Goal: Answer question/provide support: Share knowledge or assist other users

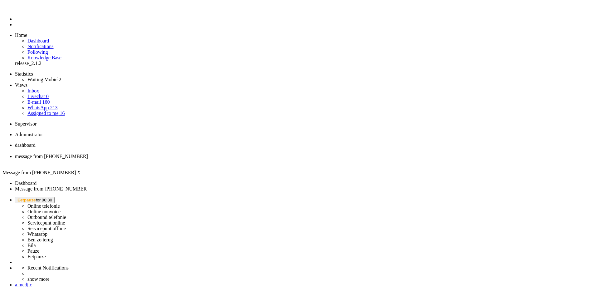
click at [52, 197] on span "Eetpauze for 00:30" at bounding box center [34, 199] width 35 height 5
click at [60, 203] on label "Online telefonie" at bounding box center [43, 205] width 32 height 5
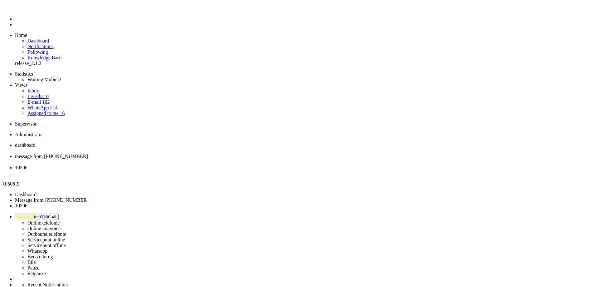
click at [36, 142] on span "dashboard" at bounding box center [25, 144] width 21 height 5
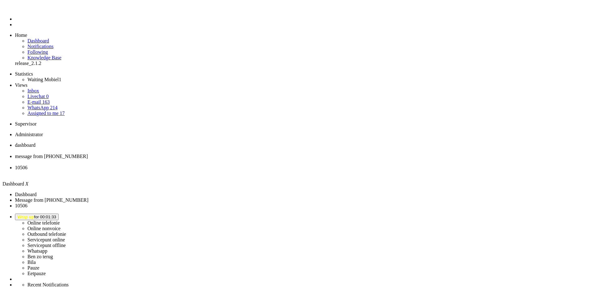
click at [213, 165] on li "10506" at bounding box center [303, 170] width 577 height 11
click at [232, 170] on div "Close tab" at bounding box center [305, 173] width 581 height 6
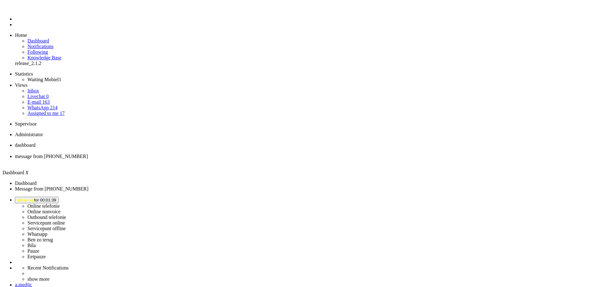
click at [156, 153] on li "message from +31641729960" at bounding box center [303, 158] width 577 height 11
click at [36, 142] on span "dashboard" at bounding box center [25, 144] width 21 height 5
click at [59, 197] on button "Wrap up for 00:01:43" at bounding box center [37, 200] width 44 height 7
click at [60, 203] on label "Online telefonie" at bounding box center [43, 205] width 32 height 5
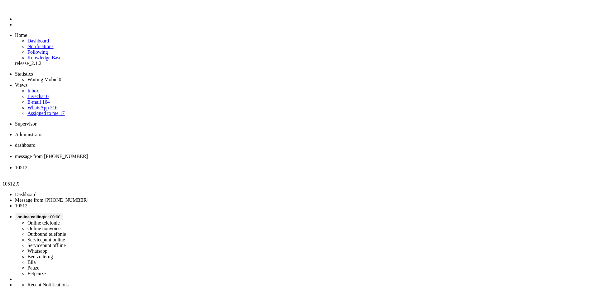
click at [235, 165] on li "10512" at bounding box center [303, 170] width 577 height 11
click at [234, 170] on div "Close tab" at bounding box center [303, 173] width 577 height 6
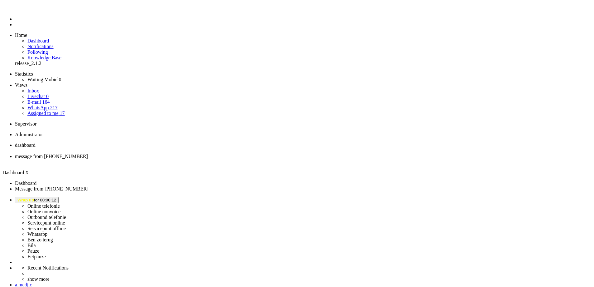
click at [56, 197] on span "Wrap up for 00:00:12" at bounding box center [36, 199] width 39 height 5
click at [15, 9] on img "Omnidesk" at bounding box center [20, 9] width 11 height 0
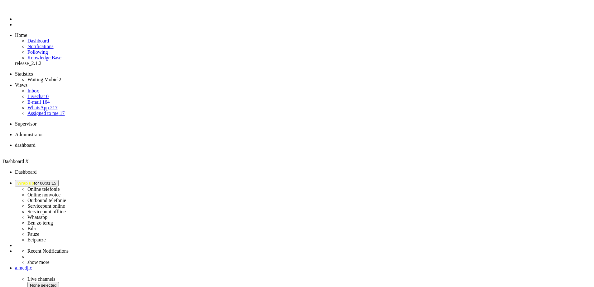
click at [56, 181] on span "Wrap up for 00:01:15" at bounding box center [36, 183] width 39 height 5
click at [60, 186] on link "Online telefonie" at bounding box center [43, 188] width 32 height 5
click at [60, 186] on label "Online telefonie" at bounding box center [43, 188] width 32 height 5
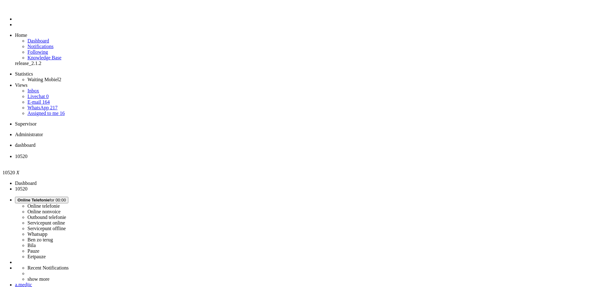
type input "+31641113450"
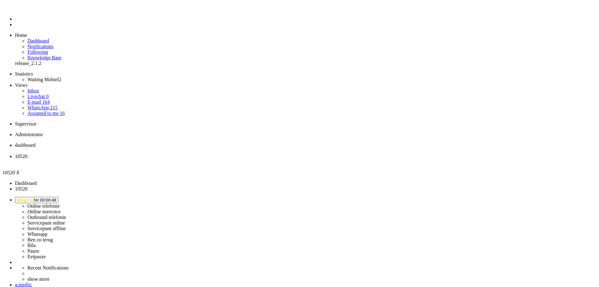
click at [182, 153] on li "10520" at bounding box center [305, 158] width 581 height 11
click at [179, 159] on div "Close tab" at bounding box center [305, 162] width 581 height 6
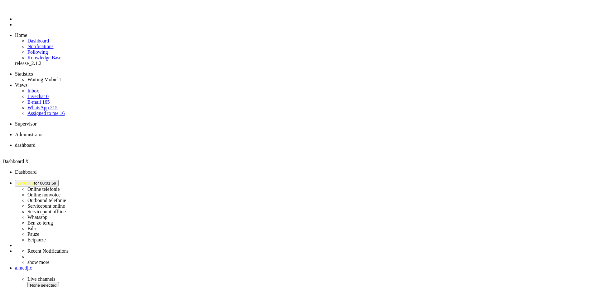
click at [59, 180] on button "Wrap up for 00:01:59" at bounding box center [37, 183] width 44 height 7
click at [60, 186] on label "Online telefonie" at bounding box center [43, 188] width 32 height 5
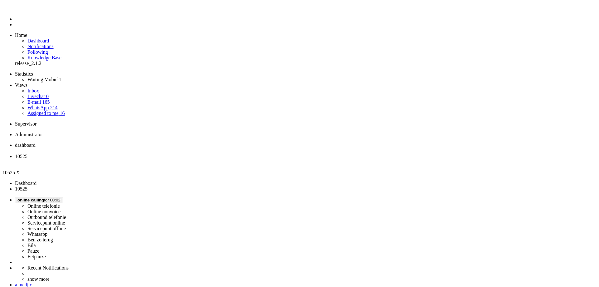
click at [180, 159] on div "Close tab" at bounding box center [305, 162] width 581 height 6
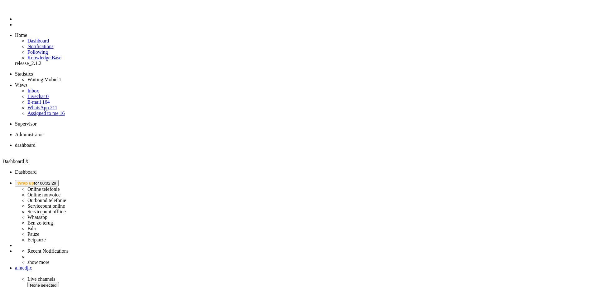
click at [56, 181] on span "Wrap up for 00:02:29" at bounding box center [36, 183] width 39 height 5
click at [60, 186] on label "Online telefonie" at bounding box center [43, 188] width 32 height 5
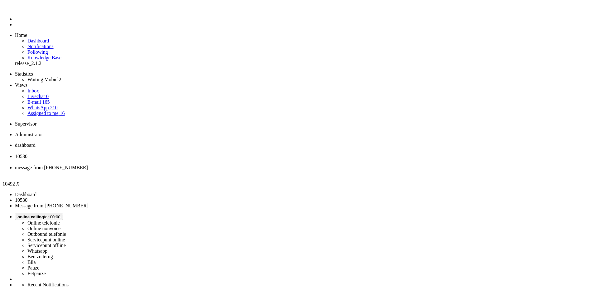
scroll to position [94, 0]
click at [27, 153] on span "10530" at bounding box center [21, 155] width 12 height 5
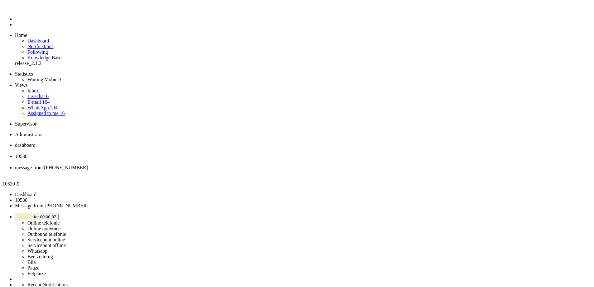
click at [218, 165] on li "message from +31624572759" at bounding box center [303, 170] width 577 height 11
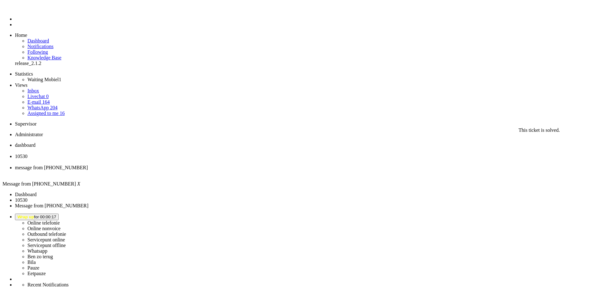
click at [235, 170] on div "Close tab" at bounding box center [303, 173] width 577 height 6
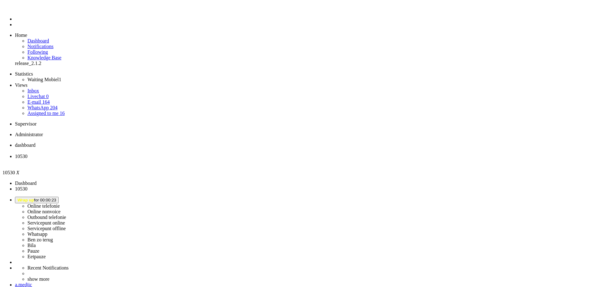
click at [181, 159] on div "Close tab" at bounding box center [303, 162] width 577 height 6
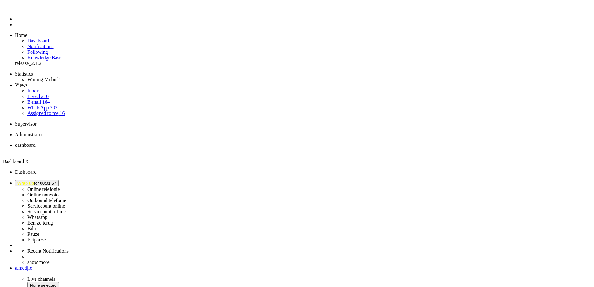
click at [34, 181] on span "Wrap up" at bounding box center [25, 183] width 17 height 5
click at [60, 186] on label "Online telefonie" at bounding box center [43, 188] width 32 height 5
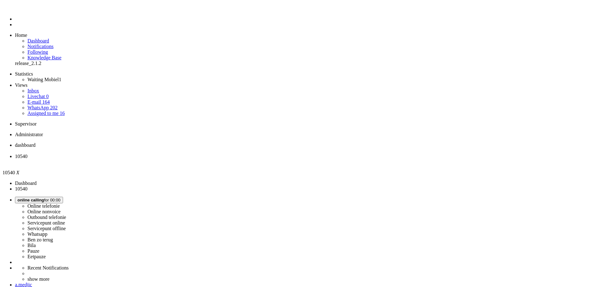
click at [36, 142] on span "dashboard" at bounding box center [25, 144] width 21 height 5
click at [159, 153] on li "10540" at bounding box center [303, 158] width 577 height 11
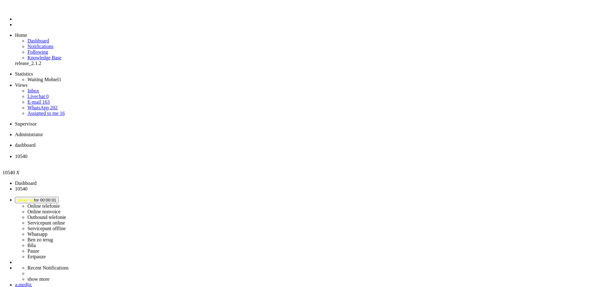
click at [180, 159] on div "Close tab" at bounding box center [305, 162] width 581 height 6
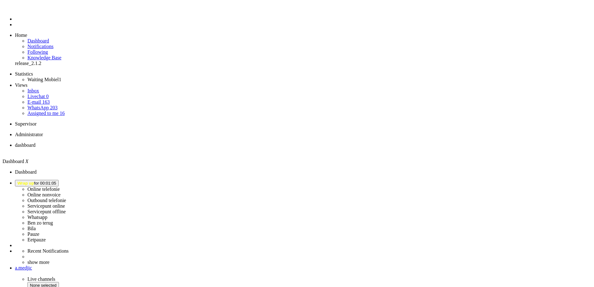
click at [15, 10] on img "Omnidesk" at bounding box center [17, 7] width 5 height 5
click at [56, 181] on span "Wrap up for 00:02:01" at bounding box center [36, 183] width 39 height 5
click at [60, 186] on link "Online telefonie" at bounding box center [43, 188] width 32 height 5
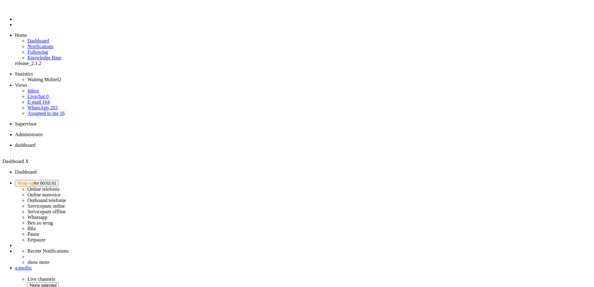
click at [60, 186] on label "Online telefonie" at bounding box center [43, 188] width 32 height 5
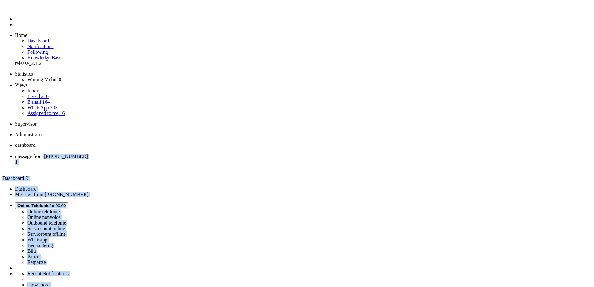
click at [163, 153] on li "message from +31619740369 1" at bounding box center [303, 161] width 577 height 17
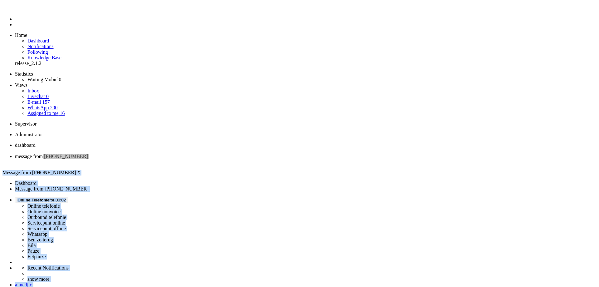
click at [178, 159] on div "Close tab" at bounding box center [305, 162] width 581 height 6
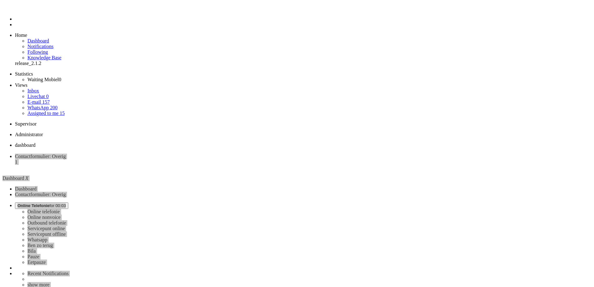
click at [66, 153] on span "Contactformulier: Overig" at bounding box center [40, 155] width 51 height 5
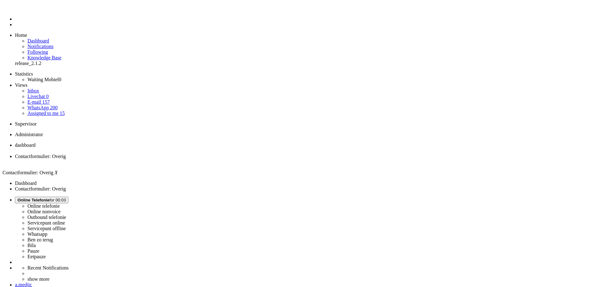
drag, startPoint x: 372, startPoint y: 197, endPoint x: 186, endPoint y: 194, distance: 186.2
copy div "Betreft telefoonhouder fiets. Is het mogelijk een powerbank in het fietstasje t…"
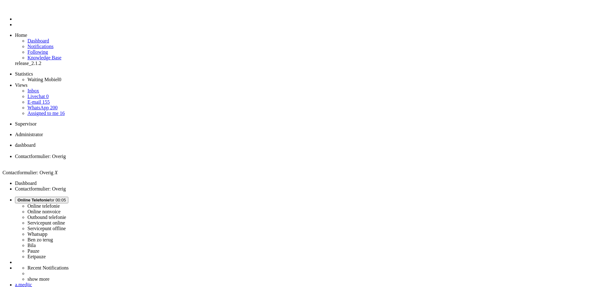
paste body "Rich Text Area. Press ALT-0 for help."
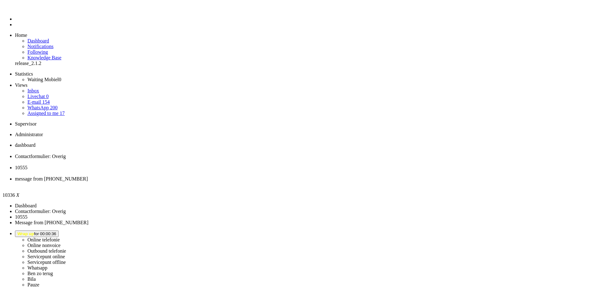
type input "reeds"
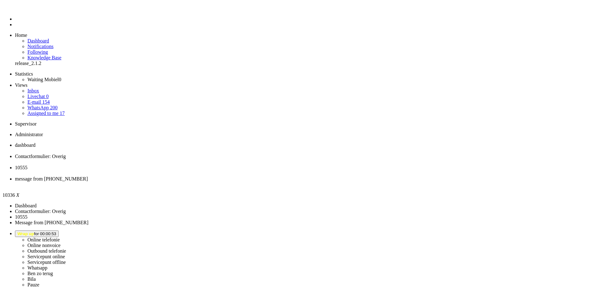
click at [288, 182] on div "Close tab" at bounding box center [303, 185] width 577 height 6
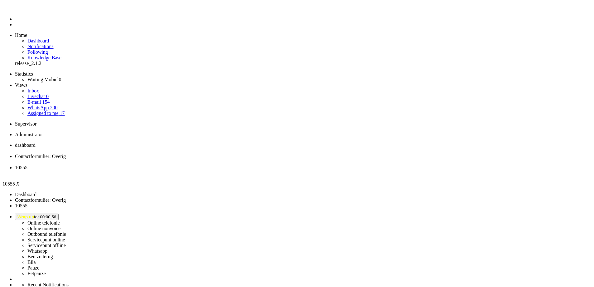
click at [232, 165] on li "10555" at bounding box center [303, 170] width 577 height 11
click at [234, 170] on div "Close tab" at bounding box center [303, 173] width 577 height 6
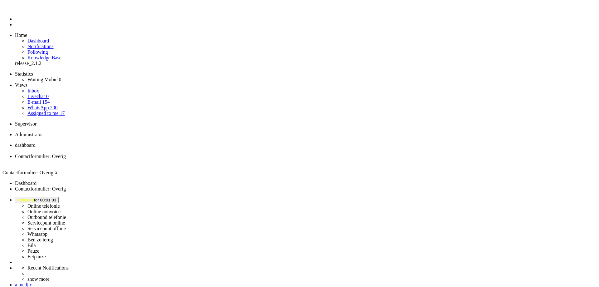
drag, startPoint x: 129, startPoint y: 1120, endPoint x: 40, endPoint y: 1121, distance: 88.9
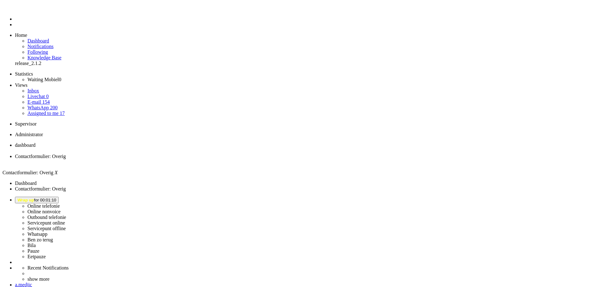
drag, startPoint x: 182, startPoint y: 1132, endPoint x: 158, endPoint y: 1132, distance: 24.0
drag, startPoint x: 341, startPoint y: 1133, endPoint x: 363, endPoint y: 1134, distance: 22.8
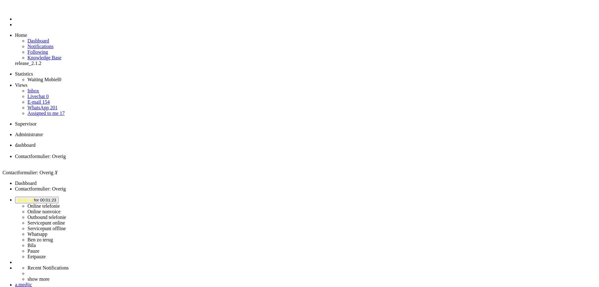
drag, startPoint x: 27, startPoint y: 1137, endPoint x: 17, endPoint y: 1138, distance: 10.3
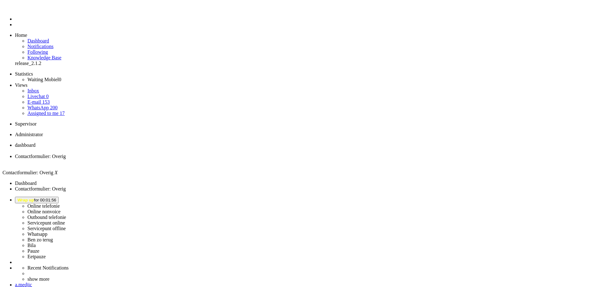
click at [183, 153] on li "Contactformulier: Overig" at bounding box center [303, 158] width 577 height 11
click at [179, 159] on div "Close tab" at bounding box center [303, 162] width 577 height 6
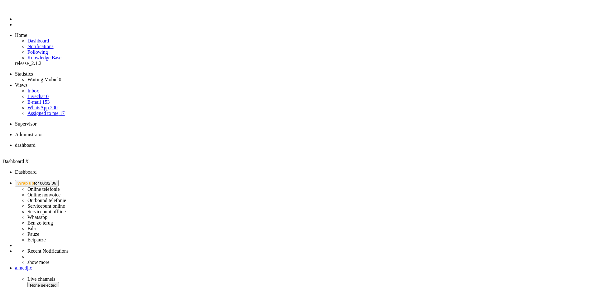
click at [56, 181] on span "Wrap up for 00:02:06" at bounding box center [36, 183] width 39 height 5
click at [60, 186] on label "Online telefonie" at bounding box center [43, 188] width 32 height 5
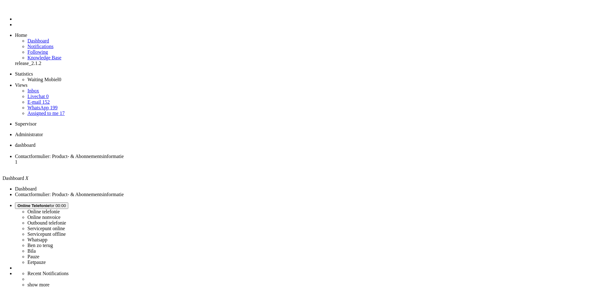
click at [124, 153] on span "Contactformulier: Product- & Abonnementsinformatie" at bounding box center [69, 155] width 109 height 5
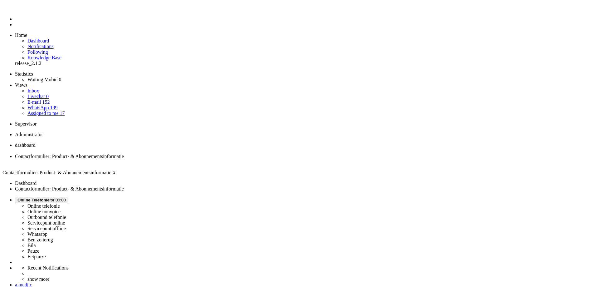
click at [111, 142] on li "dashboard" at bounding box center [305, 147] width 581 height 11
click at [66, 197] on span "Online Telefonie for 00:00" at bounding box center [41, 199] width 48 height 5
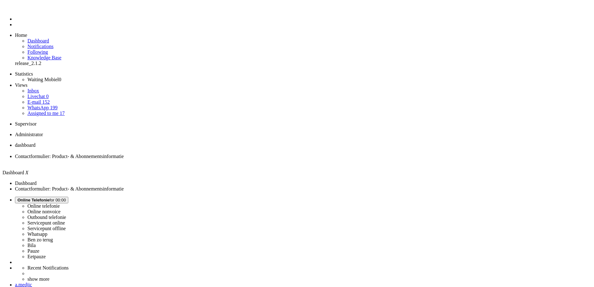
click at [53, 237] on label "Ben zo terug" at bounding box center [40, 239] width 26 height 5
click at [61, 197] on button "Ben zo terug for 00:03" at bounding box center [38, 200] width 46 height 7
click at [60, 203] on label "Online telefonie" at bounding box center [43, 205] width 32 height 5
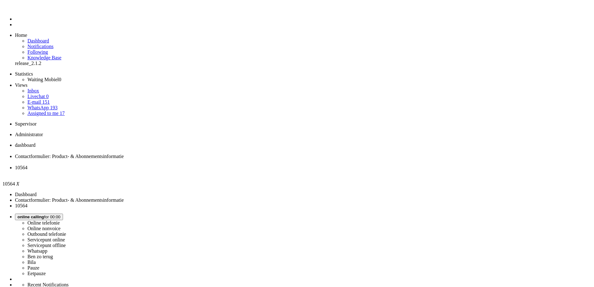
drag, startPoint x: 135, startPoint y: 104, endPoint x: 142, endPoint y: 106, distance: 6.8
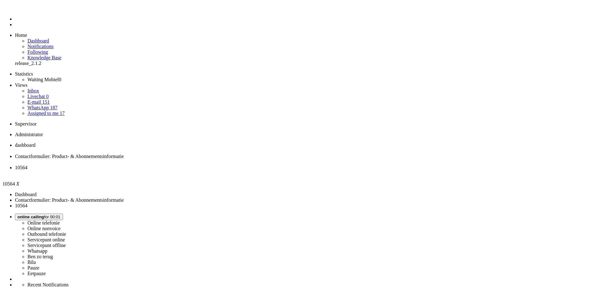
click at [234, 170] on div "Close tab" at bounding box center [303, 173] width 577 height 6
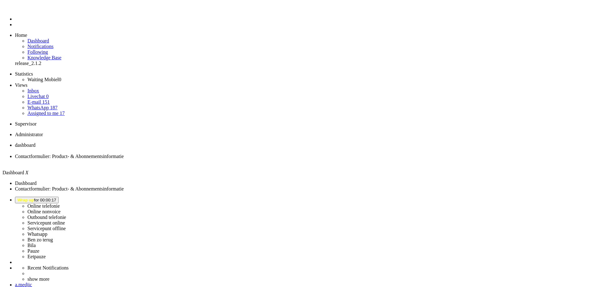
click at [56, 197] on span "Wrap up for 00:01:37" at bounding box center [36, 199] width 39 height 5
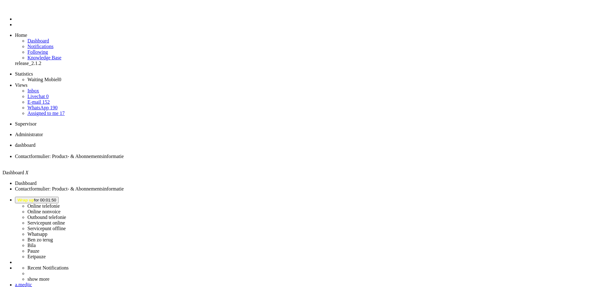
click at [60, 203] on label "Online telefonie" at bounding box center [43, 205] width 32 height 5
click at [124, 153] on span "Contactformulier: Product- & Abonnementsinformatie" at bounding box center [69, 155] width 109 height 5
click at [36, 142] on span "dashboard" at bounding box center [25, 144] width 21 height 5
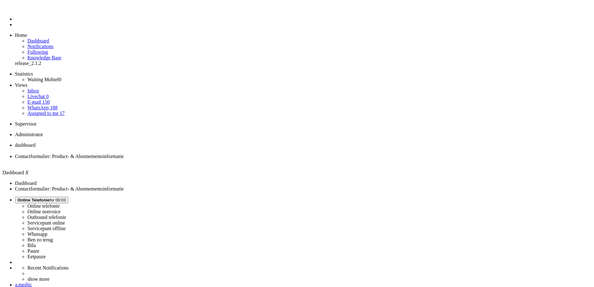
click at [163, 153] on li "Contactformulier: Product- & Abonnementsinformatie" at bounding box center [303, 158] width 577 height 11
click at [36, 142] on span "dashboard" at bounding box center [25, 144] width 21 height 5
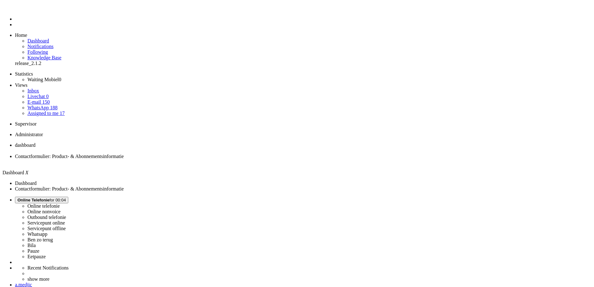
drag, startPoint x: 323, startPoint y: 210, endPoint x: 313, endPoint y: 205, distance: 11.3
click at [54, 86] on ul "Statistics Waiting Mobiel 0 Views Inbox Livechat 0 E-mail 150 WhatsApp 188 Assi…" at bounding box center [296, 93] width 589 height 45
click at [52, 110] on link "Assigned to me 17" at bounding box center [45, 112] width 37 height 5
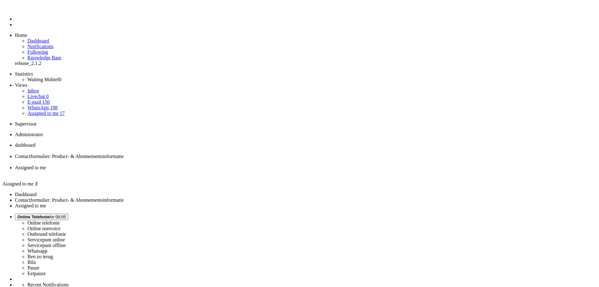
click at [36, 142] on span "dashboard" at bounding box center [25, 144] width 21 height 5
click at [206, 165] on li "Assigned to me" at bounding box center [303, 170] width 577 height 11
click at [231, 170] on div "Close tab" at bounding box center [305, 173] width 581 height 6
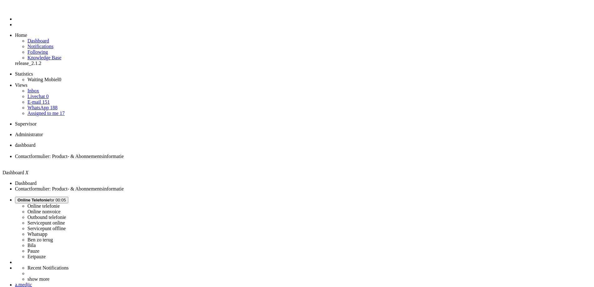
click at [163, 153] on li "Contactformulier: Product- & Abonnementsinformatie" at bounding box center [303, 158] width 577 height 11
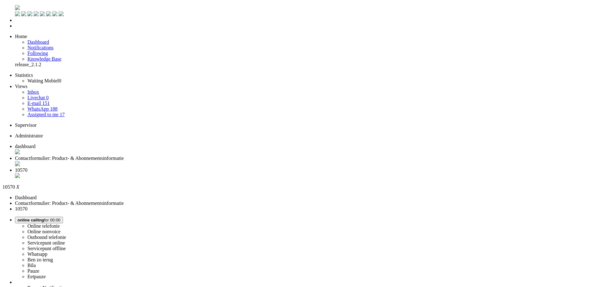
copy div "4655350"
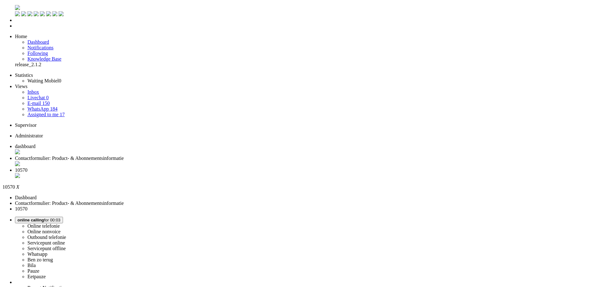
click at [63, 216] on button "online calling for 00:05" at bounding box center [39, 219] width 48 height 7
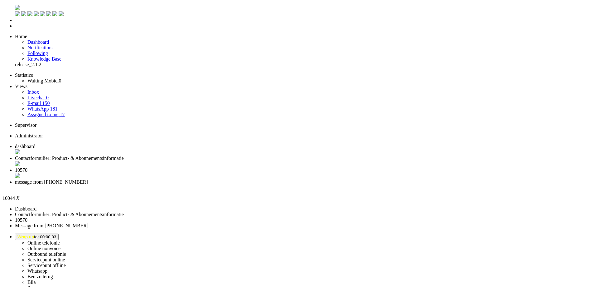
click at [27, 167] on span "10570" at bounding box center [21, 169] width 12 height 5
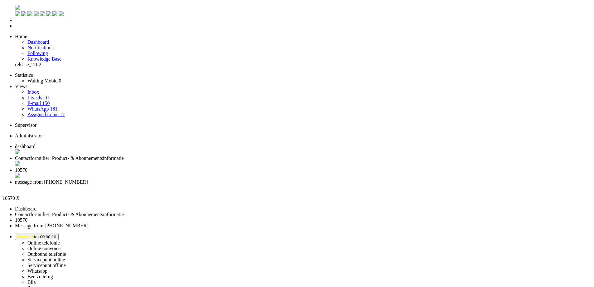
click at [232, 173] on div "Close tab" at bounding box center [303, 176] width 577 height 6
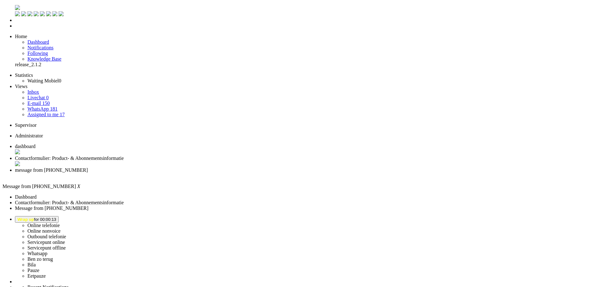
click at [36, 143] on span "dashboard" at bounding box center [25, 145] width 21 height 5
click at [15, 78] on link "Quick ticket" at bounding box center [15, 78] width 0 height 0
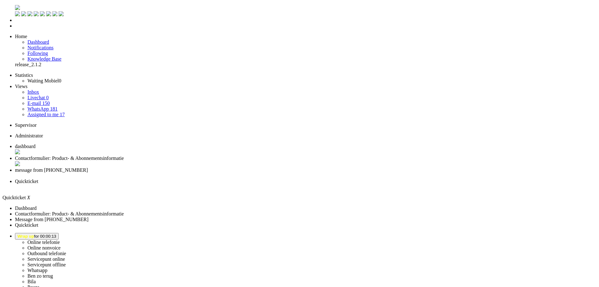
type input "[PHONE_NUMBER]"
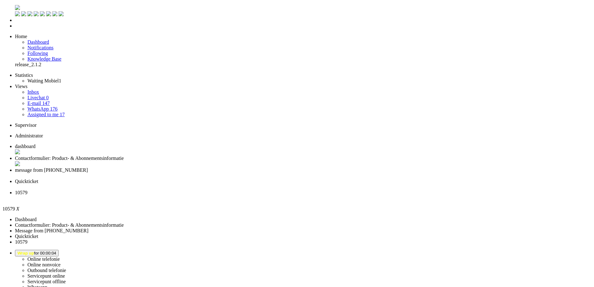
click at [341, 195] on div "Close tab" at bounding box center [303, 198] width 577 height 6
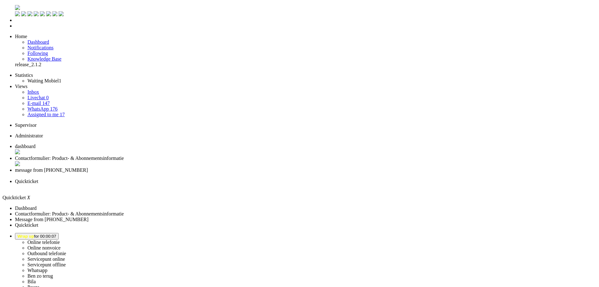
click at [287, 184] on div "Close tab" at bounding box center [305, 187] width 581 height 6
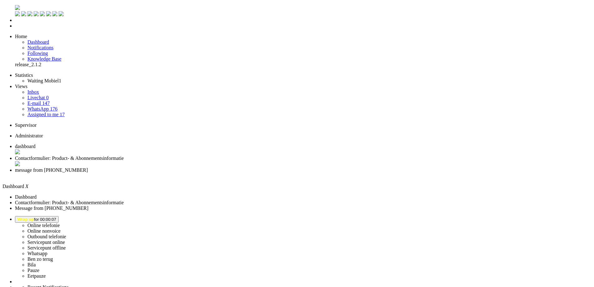
click at [88, 167] on span "message from +31648482377" at bounding box center [51, 169] width 73 height 5
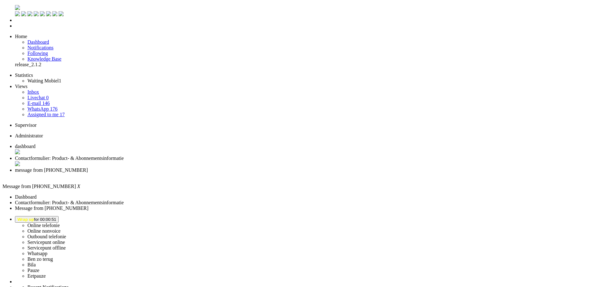
click at [231, 173] on div "Close tab" at bounding box center [303, 176] width 577 height 6
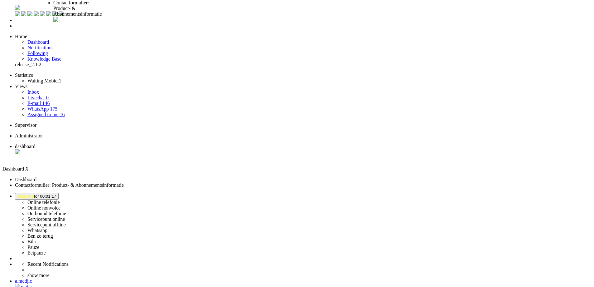
click at [102, 7] on span "Contactformulier: Product- & Abonnementsinformatie" at bounding box center [77, 8] width 49 height 17
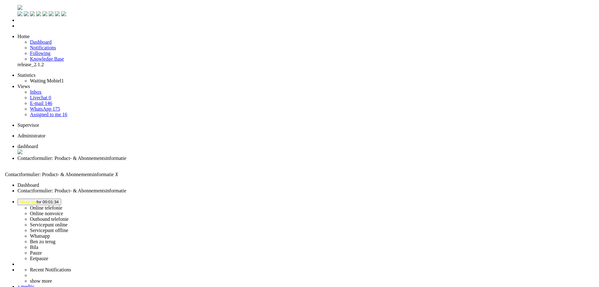
scroll to position [31, 0]
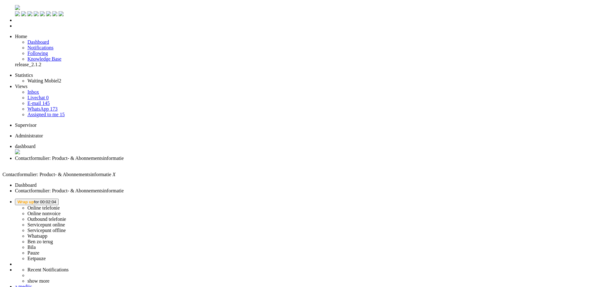
click at [180, 161] on div "Close tab" at bounding box center [303, 164] width 577 height 6
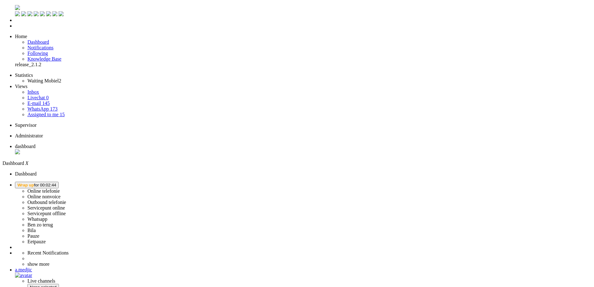
click at [56, 182] on span "Wrap up for 00:02:44" at bounding box center [36, 184] width 39 height 5
click at [60, 188] on label "Online telefonie" at bounding box center [43, 190] width 32 height 5
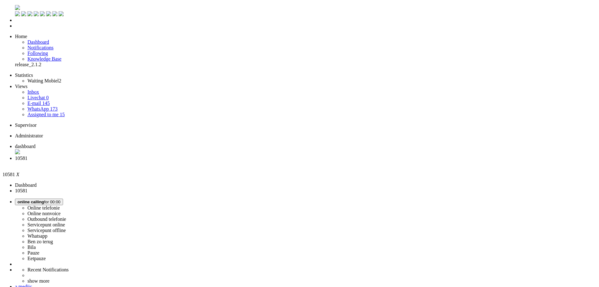
drag, startPoint x: 127, startPoint y: 184, endPoint x: 131, endPoint y: 185, distance: 4.1
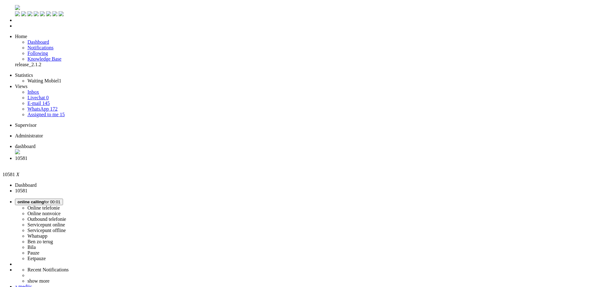
click at [56, 199] on span "Wrap up for 00:01:08" at bounding box center [36, 201] width 39 height 5
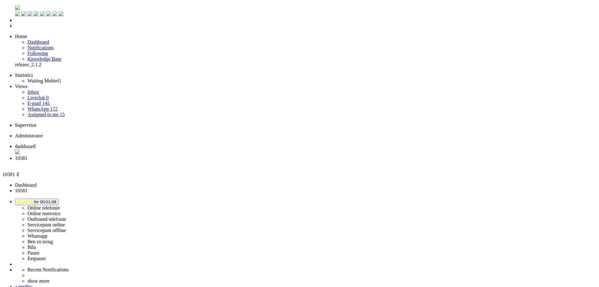
click at [60, 205] on label "Online telefonie" at bounding box center [43, 207] width 32 height 5
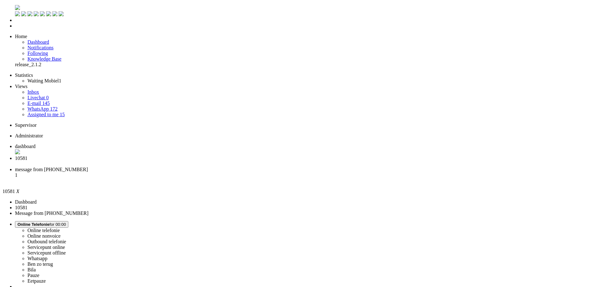
scroll to position [0, 0]
click at [88, 167] on span "message from +31629166138" at bounding box center [51, 169] width 73 height 5
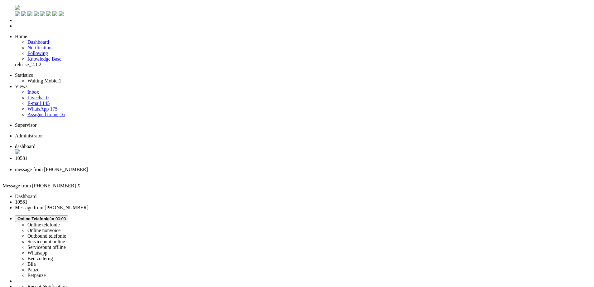
drag, startPoint x: 98, startPoint y: 1106, endPoint x: -75, endPoint y: 1105, distance: 172.8
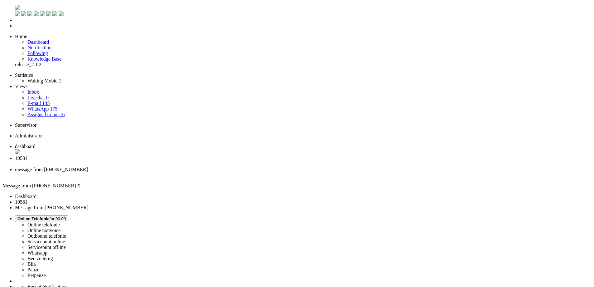
drag, startPoint x: 97, startPoint y: 1101, endPoint x: -67, endPoint y: 1097, distance: 163.8
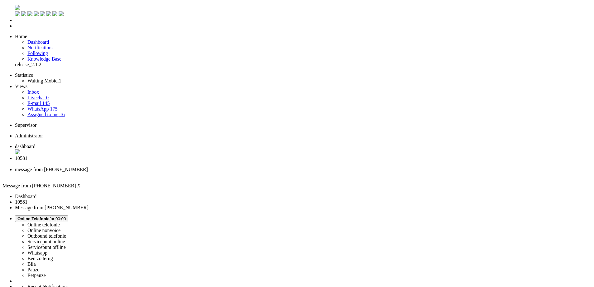
type input "reeds"
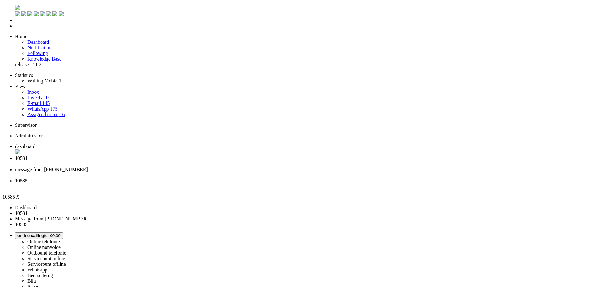
click at [88, 167] on span "message from +31629166138" at bounding box center [51, 169] width 73 height 5
click at [235, 172] on div "Close tab" at bounding box center [303, 175] width 577 height 6
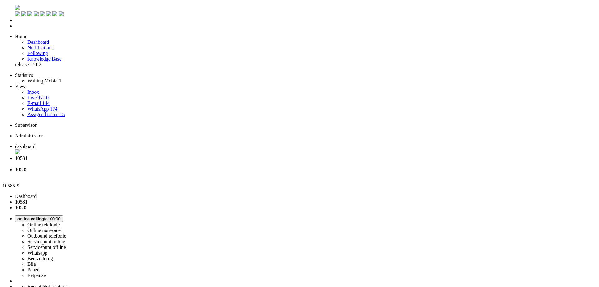
click at [0, 0] on icon at bounding box center [0, 0] width 0 height 0
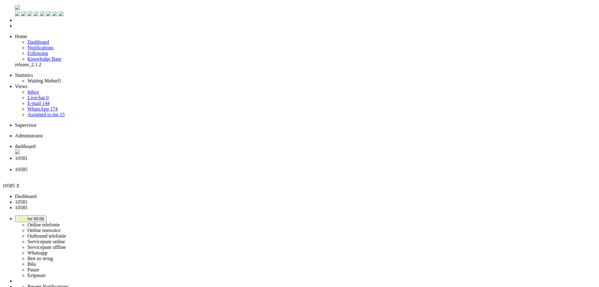
click at [27, 155] on span "10581" at bounding box center [21, 157] width 12 height 5
click at [182, 161] on div "Close tab" at bounding box center [305, 164] width 581 height 6
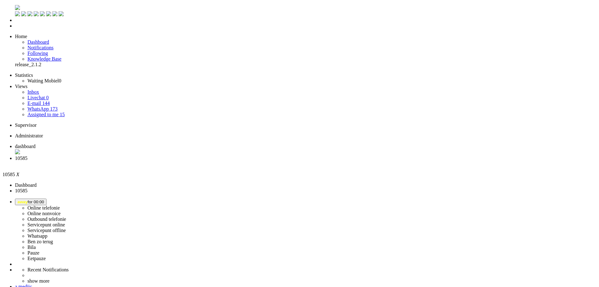
click at [180, 161] on div "Close tab" at bounding box center [305, 164] width 581 height 6
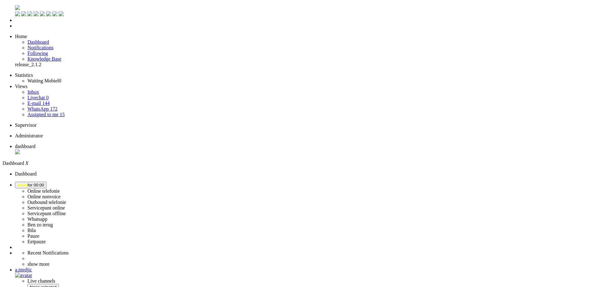
click at [530, 182] on ul "Online telefonie Online nonvoice Outbound telefonie Servicepunt online Servicep…" at bounding box center [296, 248] width 589 height 132
click at [44, 182] on span "away for 00:00" at bounding box center [30, 184] width 27 height 5
click at [60, 188] on label "Online telefonie" at bounding box center [43, 190] width 32 height 5
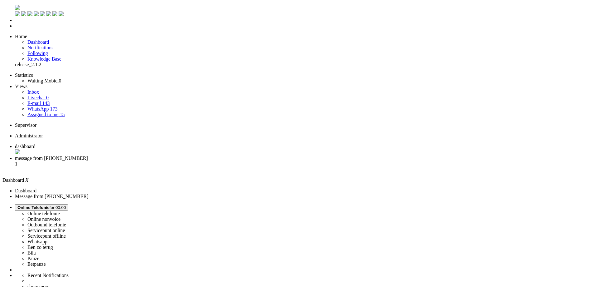
click at [152, 155] on li "message from +31649145415 1" at bounding box center [303, 163] width 577 height 17
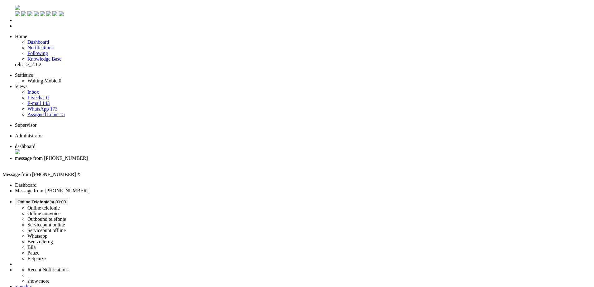
click at [109, 143] on li "dashboard" at bounding box center [303, 149] width 577 height 12
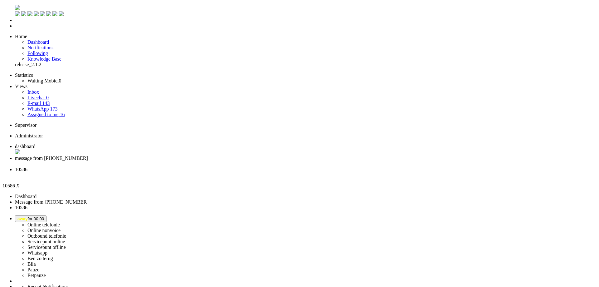
click at [233, 172] on div "Close tab" at bounding box center [305, 175] width 581 height 6
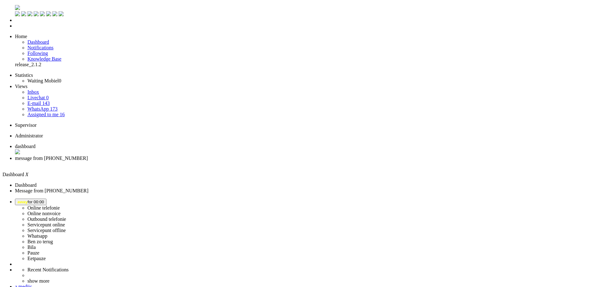
click at [15, 8] on img "Omnidesk" at bounding box center [17, 7] width 5 height 5
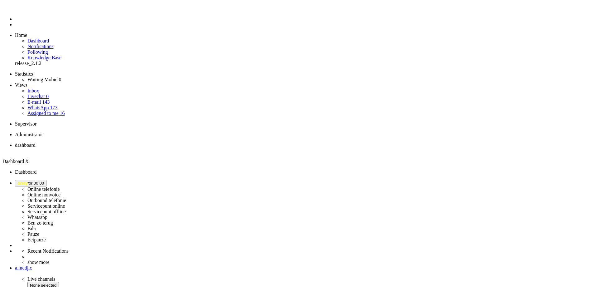
click at [46, 180] on button "away for 00:00" at bounding box center [31, 183] width 32 height 7
click at [60, 186] on label "Online telefonie" at bounding box center [43, 188] width 32 height 5
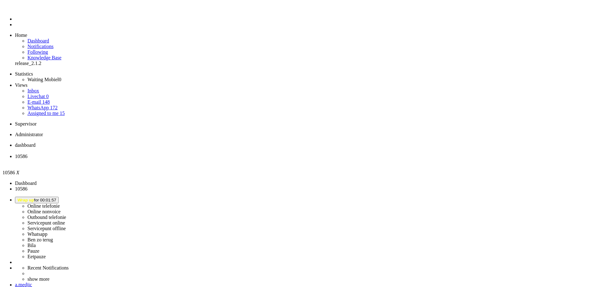
click at [179, 159] on div "Close tab" at bounding box center [305, 162] width 581 height 6
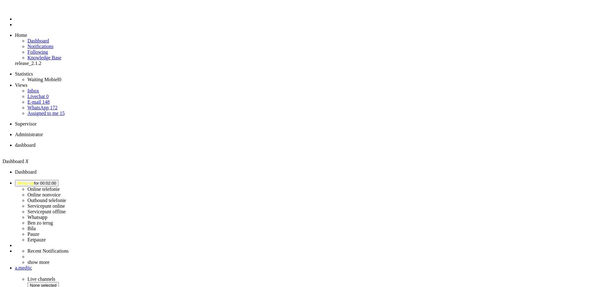
click at [56, 181] on span "Wrap up for 00:02:00" at bounding box center [36, 183] width 39 height 5
click at [60, 186] on label "Online telefonie" at bounding box center [43, 188] width 32 height 5
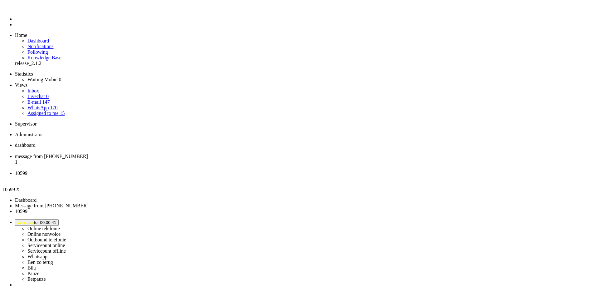
click at [113, 142] on li "dashboard" at bounding box center [305, 147] width 581 height 11
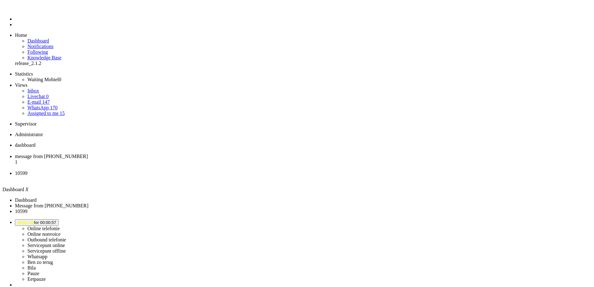
click at [88, 153] on span "message from [PHONE_NUMBER]" at bounding box center [51, 155] width 73 height 5
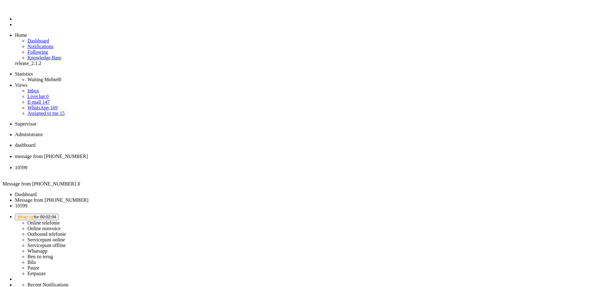
click at [56, 214] on span "Wrap up for 00:02:04" at bounding box center [36, 216] width 39 height 5
click at [60, 220] on label "Online telefonie" at bounding box center [43, 222] width 32 height 5
drag, startPoint x: 52, startPoint y: 1118, endPoint x: 55, endPoint y: 1111, distance: 7.4
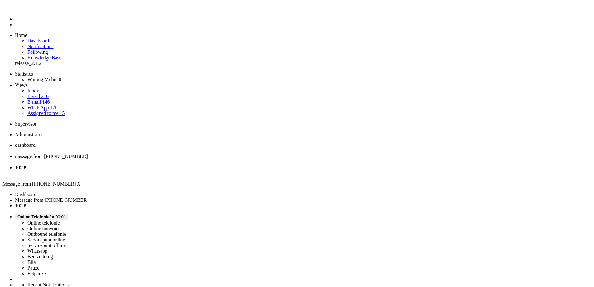
drag, startPoint x: 105, startPoint y: 1098, endPoint x: 76, endPoint y: 1098, distance: 29.0
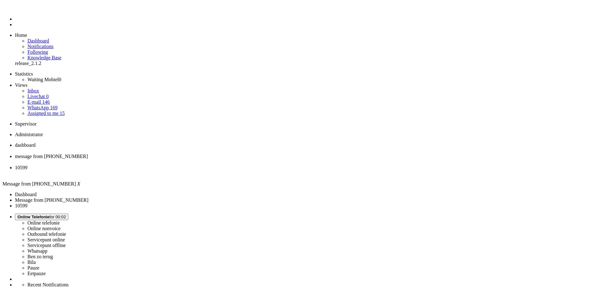
click at [180, 159] on div "Close tab" at bounding box center [303, 162] width 577 height 6
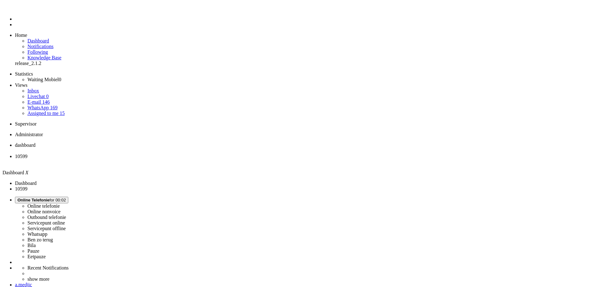
click at [27, 153] on span "10599" at bounding box center [21, 155] width 12 height 5
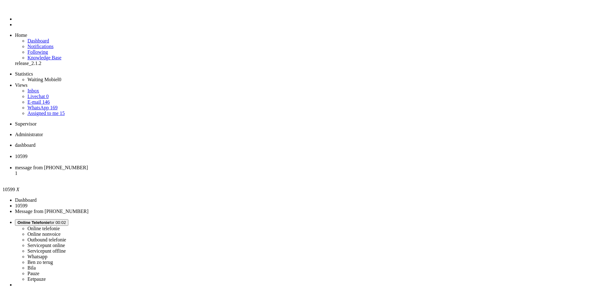
click at [181, 159] on div "Close tab" at bounding box center [305, 162] width 581 height 6
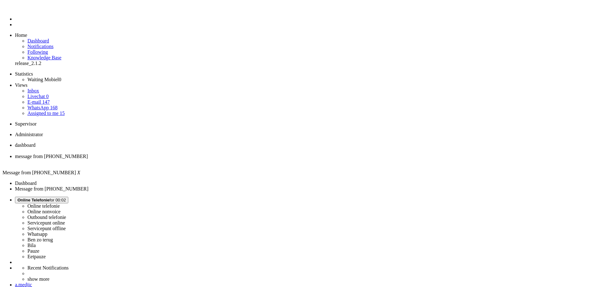
drag, startPoint x: 130, startPoint y: 1081, endPoint x: 38, endPoint y: 1083, distance: 92.1
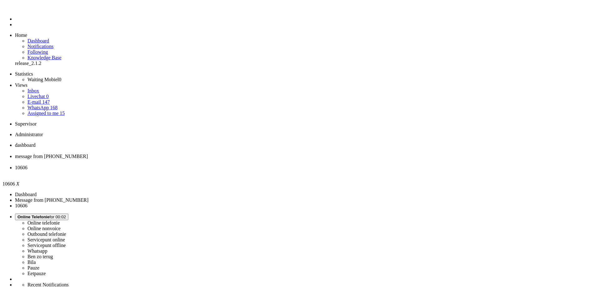
click at [182, 159] on div "Close tab" at bounding box center [305, 162] width 581 height 6
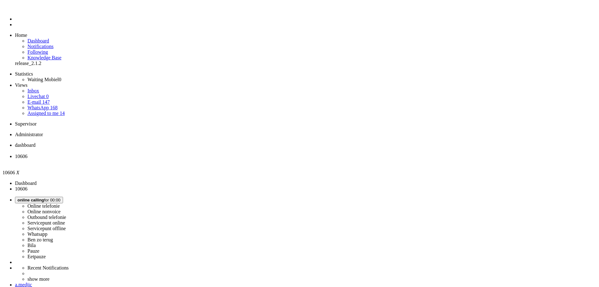
drag, startPoint x: 550, startPoint y: 94, endPoint x: 536, endPoint y: 95, distance: 14.7
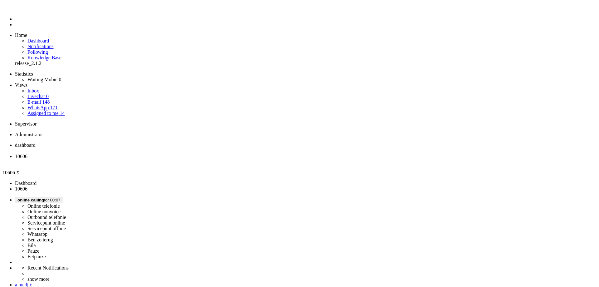
click at [15, 77] on link "Quick ticket" at bounding box center [15, 77] width 0 height 0
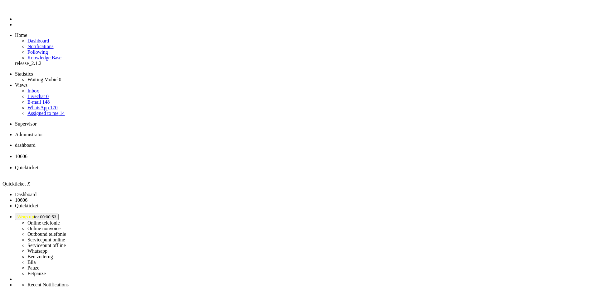
type input "[PHONE_NUMBER]"
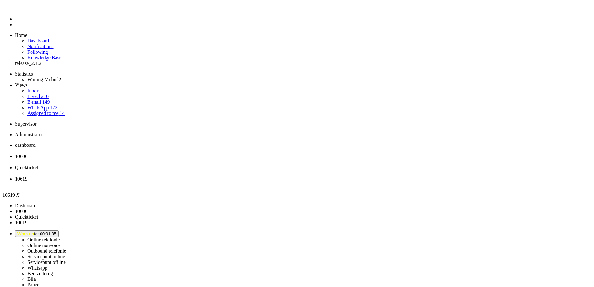
click at [38, 165] on span "Quickticket" at bounding box center [26, 167] width 23 height 5
click at [152, 153] on li "10606" at bounding box center [305, 158] width 581 height 11
drag, startPoint x: 192, startPoint y: 116, endPoint x: 213, endPoint y: 115, distance: 20.3
copy span "[PHONE_NUMBER]"
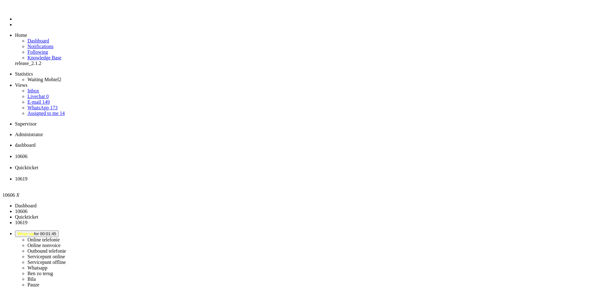
click at [27, 176] on span "10619" at bounding box center [21, 178] width 12 height 5
click at [38, 165] on span "Quickticket" at bounding box center [26, 167] width 23 height 5
type input "[PHONE_NUMBER]"
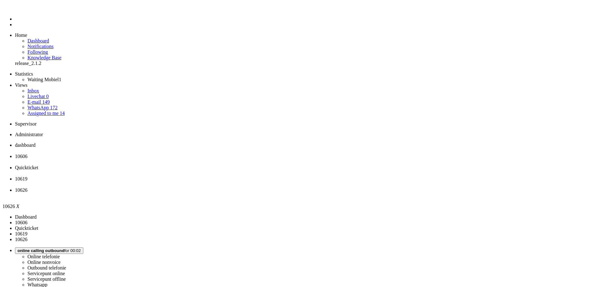
type input "[PHONE_NUMBER]"
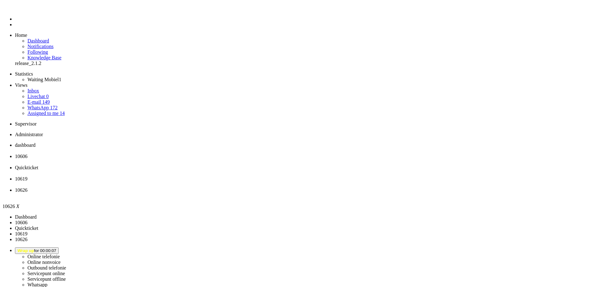
click at [339, 193] on div "Close tab" at bounding box center [305, 196] width 581 height 6
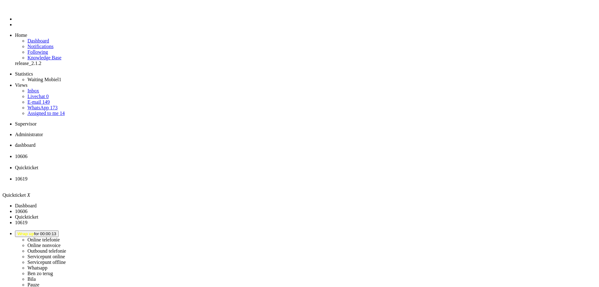
click at [234, 170] on div "Close tab" at bounding box center [305, 173] width 581 height 6
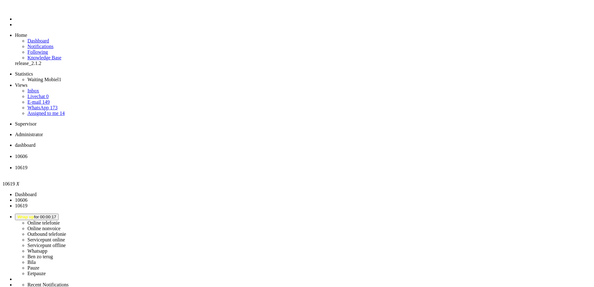
click at [233, 170] on div "Close tab" at bounding box center [303, 173] width 577 height 6
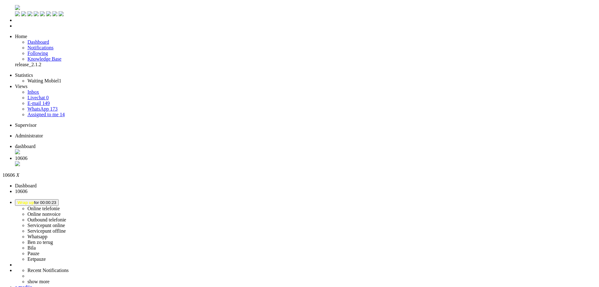
click at [179, 161] on div "Close tab" at bounding box center [305, 164] width 581 height 6
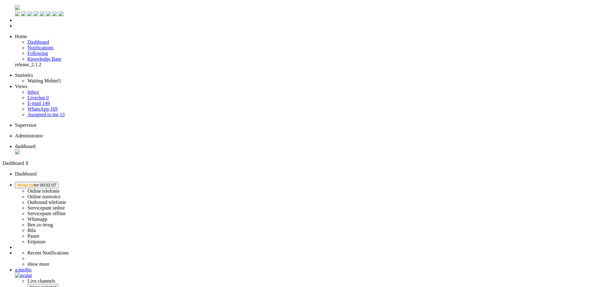
click at [56, 182] on span "Wrap up for 00:02:07" at bounding box center [36, 184] width 39 height 5
click at [56, 182] on span "Wrap up for 00:03:01" at bounding box center [36, 184] width 39 height 5
click at [53, 222] on label "Ben zo terug" at bounding box center [40, 224] width 26 height 5
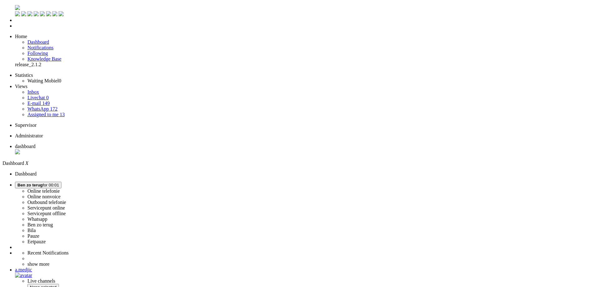
click at [59, 182] on span "[PERSON_NAME] zo terug for 00:01" at bounding box center [37, 184] width 41 height 5
click at [60, 188] on label "Online telefonie" at bounding box center [43, 190] width 32 height 5
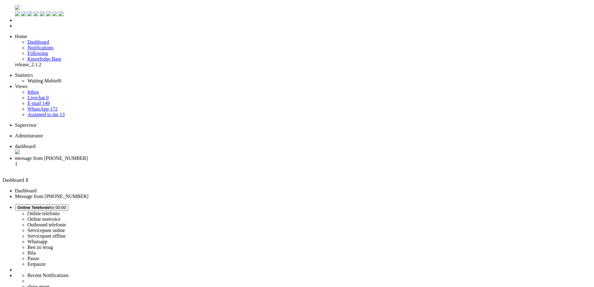
click at [88, 155] on span "message from [PHONE_NUMBER]" at bounding box center [51, 157] width 73 height 5
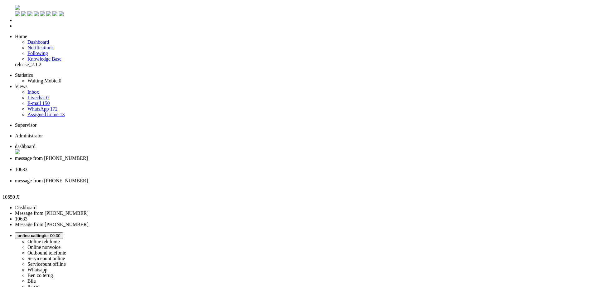
type input "reeds"
click at [27, 167] on span "10633" at bounding box center [21, 169] width 12 height 5
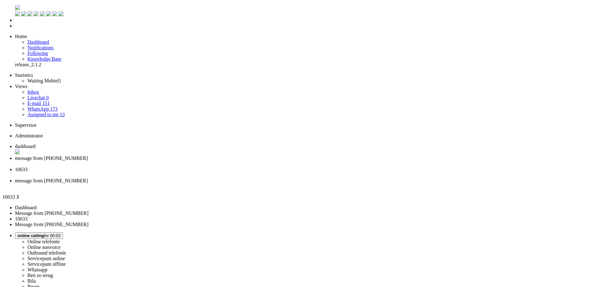
click at [88, 178] on span "message from [PHONE_NUMBER]" at bounding box center [51, 180] width 73 height 5
click at [27, 167] on span "10633" at bounding box center [21, 169] width 12 height 5
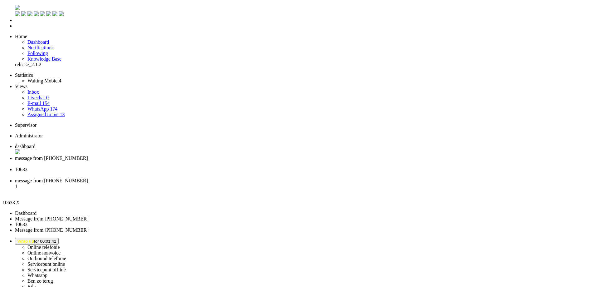
click at [231, 172] on div "Close tab" at bounding box center [305, 175] width 581 height 6
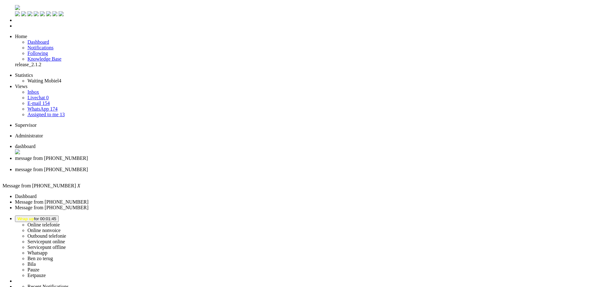
drag, startPoint x: 120, startPoint y: 192, endPoint x: 116, endPoint y: 194, distance: 4.3
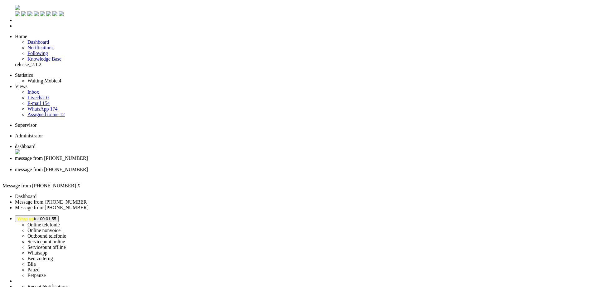
drag, startPoint x: 177, startPoint y: 1062, endPoint x: 84, endPoint y: 1048, distance: 94.8
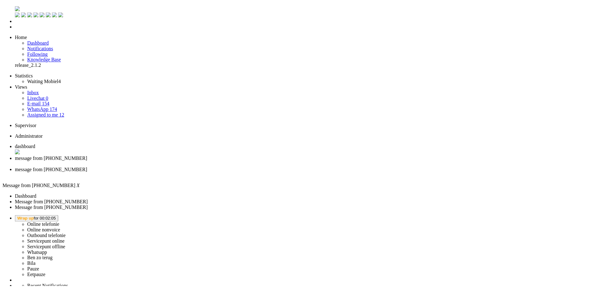
scroll to position [313, 0]
click at [233, 172] on div "Close tab" at bounding box center [305, 175] width 581 height 6
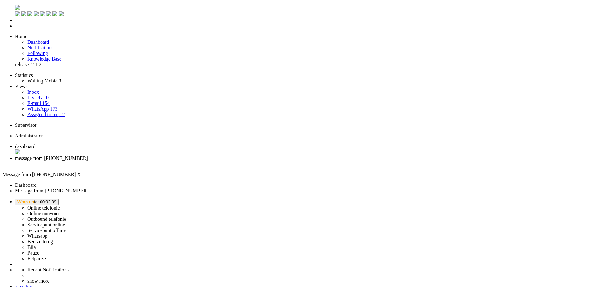
click at [56, 199] on span "Wrap up for 00:02:39" at bounding box center [36, 201] width 39 height 5
drag, startPoint x: 508, startPoint y: 60, endPoint x: 352, endPoint y: 31, distance: 158.6
click at [53, 239] on label "Ben zo terug" at bounding box center [40, 241] width 26 height 5
click at [111, 143] on li "dashboard" at bounding box center [303, 149] width 577 height 12
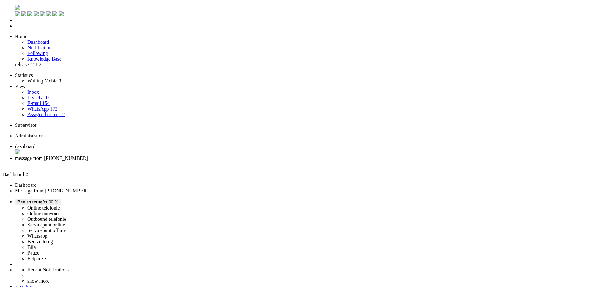
click at [88, 155] on span "message from [PHONE_NUMBER]" at bounding box center [51, 157] width 73 height 5
click at [61, 198] on button "[PERSON_NAME] zo terug for 00:01" at bounding box center [38, 201] width 46 height 7
click at [39, 250] on label "Pauze" at bounding box center [33, 252] width 12 height 5
click at [518, 198] on li "Online telefonie Online nonvoice Outbound telefonie Servicepunt online Servicep…" at bounding box center [303, 229] width 577 height 63
click at [46, 199] on span "Pauze for 00:15" at bounding box center [31, 201] width 28 height 5
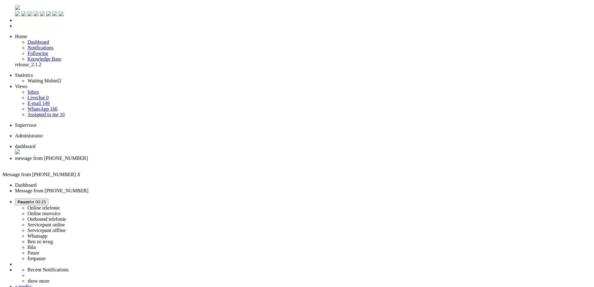
click at [60, 205] on label "Online telefonie" at bounding box center [43, 207] width 32 height 5
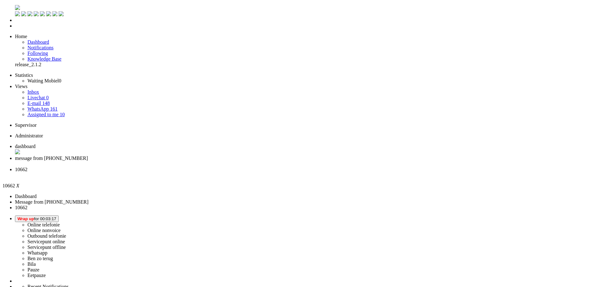
click at [59, 215] on button "Wrap up for 00:03:17" at bounding box center [37, 218] width 44 height 7
click at [60, 222] on label "Online telefonie" at bounding box center [43, 224] width 32 height 5
click at [235, 172] on div "Close tab" at bounding box center [305, 175] width 581 height 6
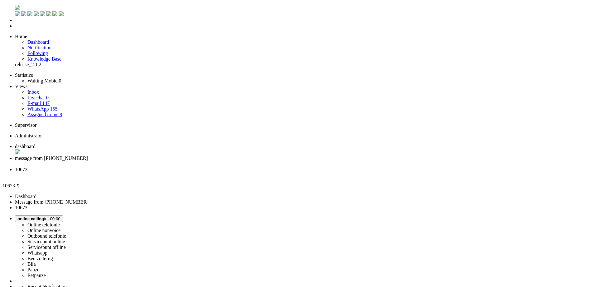
drag, startPoint x: 529, startPoint y: 26, endPoint x: 548, endPoint y: 25, distance: 19.0
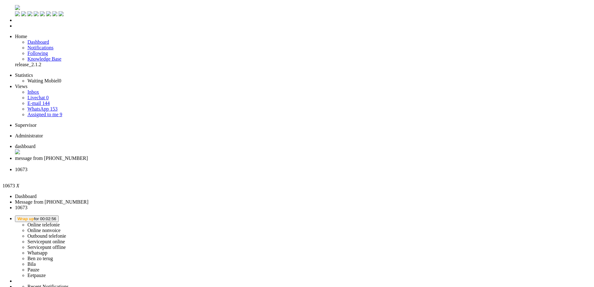
click at [59, 215] on button "Wrap up for 00:03:06" at bounding box center [37, 218] width 44 height 7
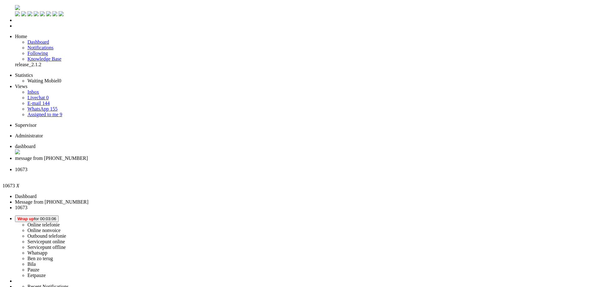
click at [60, 222] on label "Online telefonie" at bounding box center [43, 224] width 32 height 5
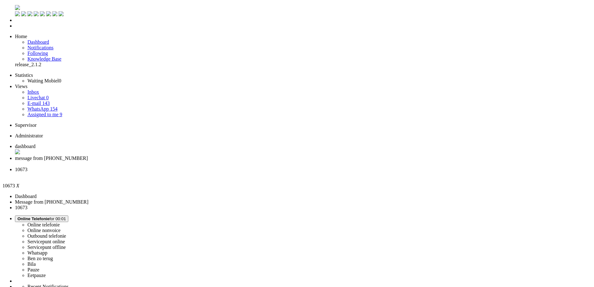
click at [236, 167] on li "10673" at bounding box center [303, 172] width 577 height 11
click at [233, 172] on div "Close tab" at bounding box center [303, 175] width 577 height 6
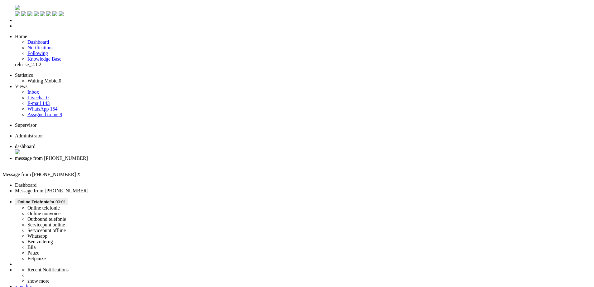
click at [36, 143] on span "dashboard" at bounding box center [25, 145] width 21 height 5
click at [88, 155] on span "message from [PHONE_NUMBER]" at bounding box center [51, 157] width 73 height 5
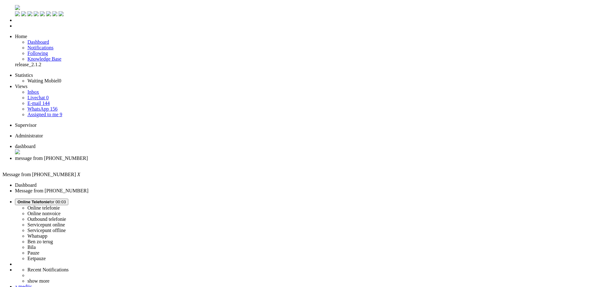
click at [179, 161] on div "Close tab" at bounding box center [303, 164] width 577 height 6
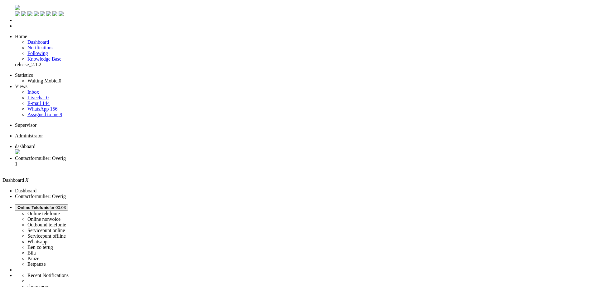
click at [156, 155] on li "Contactformulier: Overig 1" at bounding box center [303, 163] width 577 height 17
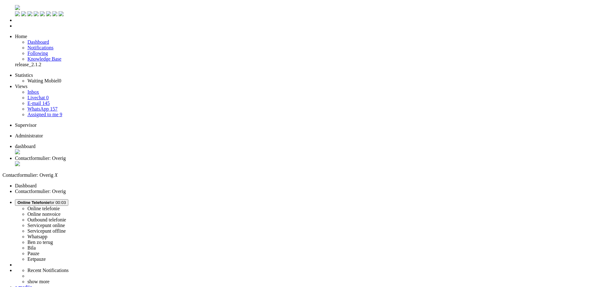
drag, startPoint x: 171, startPoint y: 240, endPoint x: 212, endPoint y: 251, distance: 42.4
copy div "Beste Jelle, Bedankt voor je email."
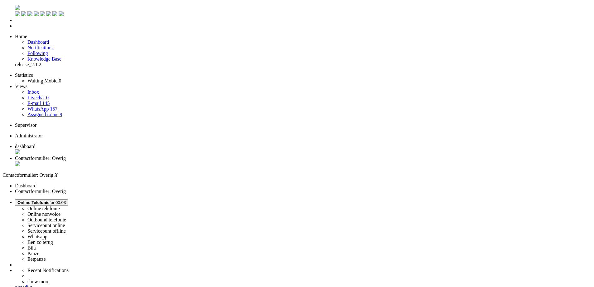
paste body "Rich Text Area. Press ALT-0 for help."
click at [182, 161] on div "Close tab" at bounding box center [303, 164] width 577 height 6
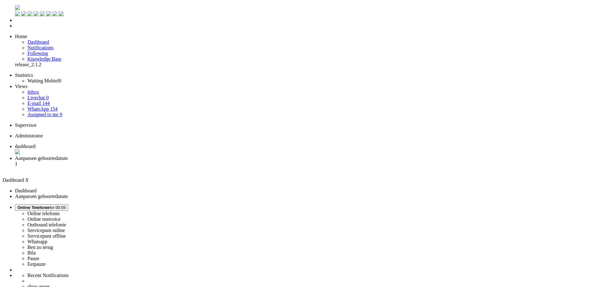
click at [68, 155] on span "Aanpassen geboortedatum" at bounding box center [41, 157] width 53 height 5
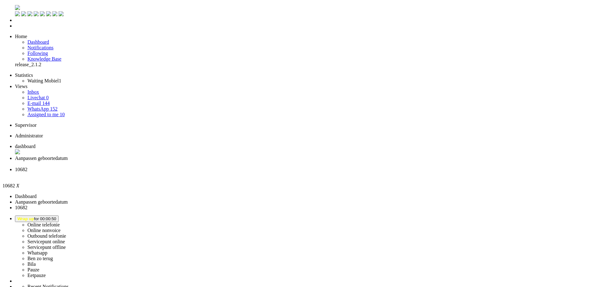
scroll to position [94, 0]
click at [235, 172] on div "Close tab" at bounding box center [303, 175] width 577 height 6
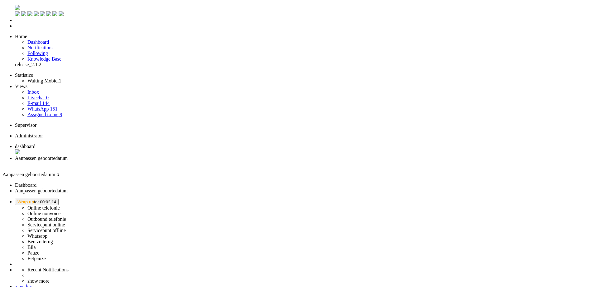
click at [36, 143] on span "dashboard" at bounding box center [25, 145] width 21 height 5
click at [59, 198] on button "Wrap up for 00:02:17" at bounding box center [37, 201] width 44 height 7
click at [60, 205] on label "Online telefonie" at bounding box center [43, 207] width 32 height 5
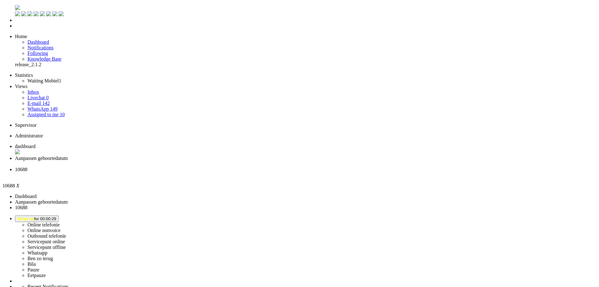
click at [234, 172] on div "Close tab" at bounding box center [305, 175] width 581 height 6
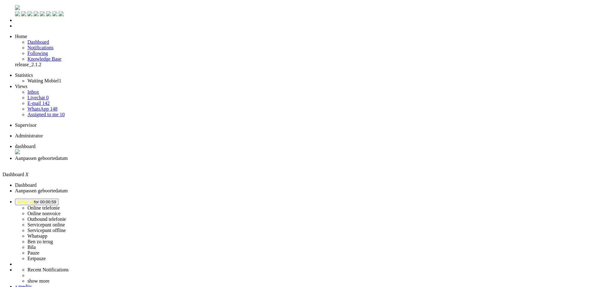
click at [68, 155] on span "Aanpassen geboortedatum" at bounding box center [41, 157] width 53 height 5
click at [59, 198] on button "Wrap up for 00:02:02" at bounding box center [37, 201] width 44 height 7
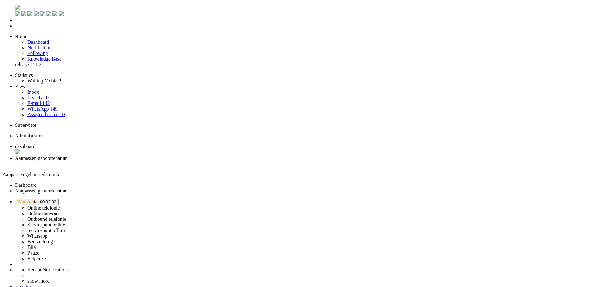
click at [60, 205] on label "Online telefonie" at bounding box center [43, 207] width 32 height 5
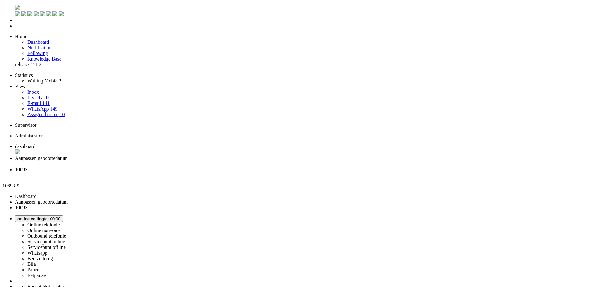
click at [36, 143] on span "dashboard" at bounding box center [25, 145] width 21 height 5
click at [212, 167] on li "10693" at bounding box center [303, 172] width 577 height 11
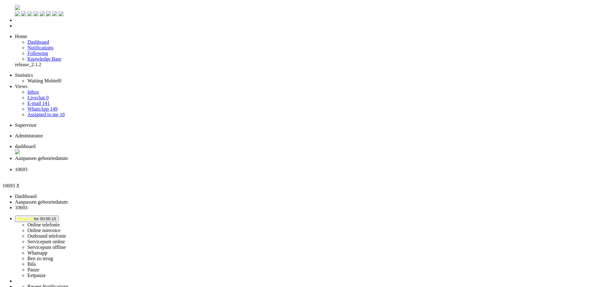
click at [235, 172] on div "Close tab" at bounding box center [303, 175] width 577 height 6
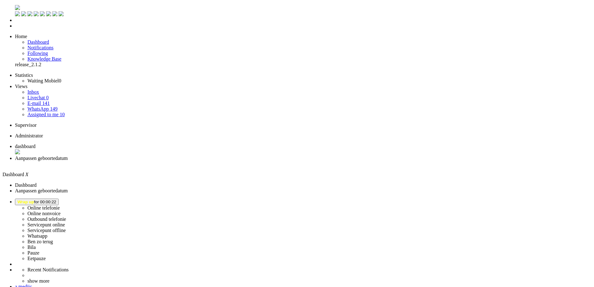
click at [165, 155] on li "Aanpassen geboortedatum" at bounding box center [303, 160] width 577 height 11
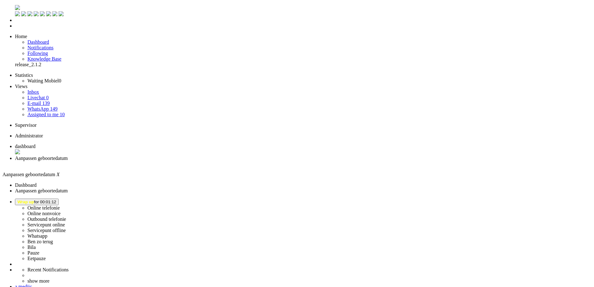
click at [182, 155] on li "Aanpassen geboortedatum" at bounding box center [303, 160] width 577 height 11
click at [180, 161] on div "Close tab" at bounding box center [303, 164] width 577 height 6
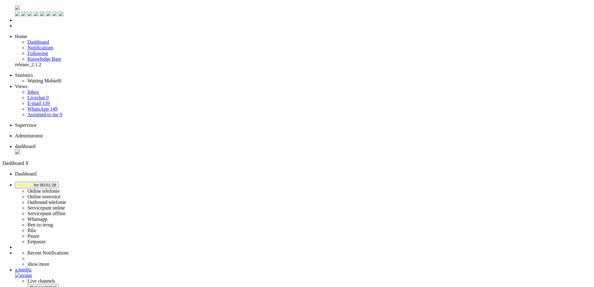
click at [59, 182] on button "Wrap up for 00:01:35" at bounding box center [37, 185] width 44 height 7
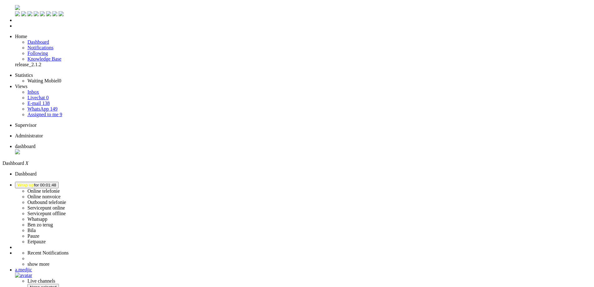
click at [56, 182] on span "Wrap up for 00:01:48" at bounding box center [36, 184] width 39 height 5
click at [60, 188] on label "Online telefonie" at bounding box center [43, 190] width 32 height 5
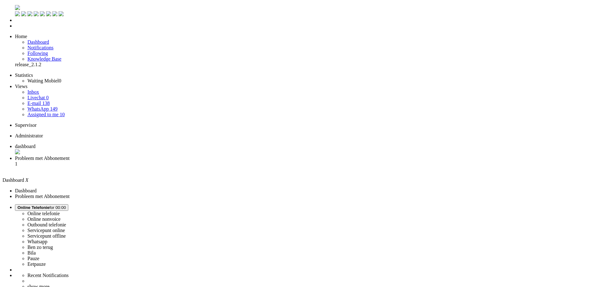
click at [70, 155] on span "Probleem met Abbonement" at bounding box center [42, 157] width 55 height 5
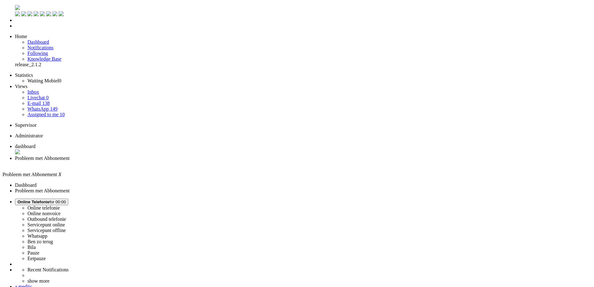
click at [36, 143] on span "dashboard" at bounding box center [25, 145] width 21 height 5
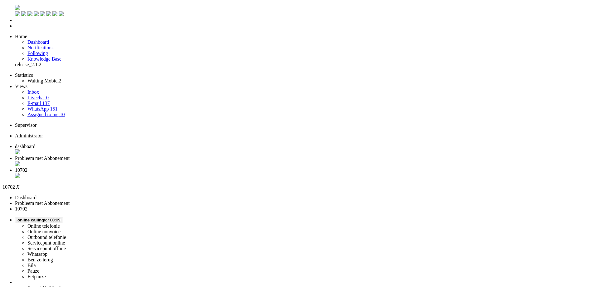
click at [70, 155] on span "Probleem met Abbonement" at bounding box center [42, 157] width 55 height 5
click at [36, 143] on span "dashboard" at bounding box center [25, 145] width 21 height 5
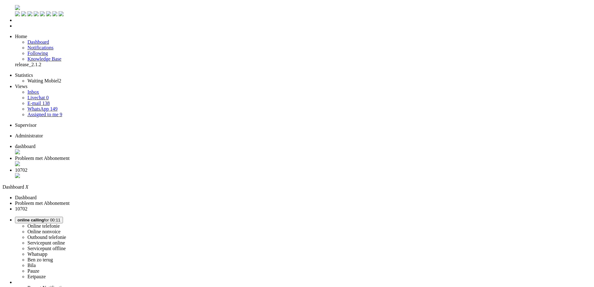
click at [155, 155] on li "Probleem met Abbonement" at bounding box center [303, 161] width 577 height 12
click at [36, 143] on span "dashboard" at bounding box center [25, 145] width 21 height 5
click at [27, 167] on span "10702" at bounding box center [21, 169] width 12 height 5
drag, startPoint x: 131, startPoint y: 92, endPoint x: 148, endPoint y: 91, distance: 16.9
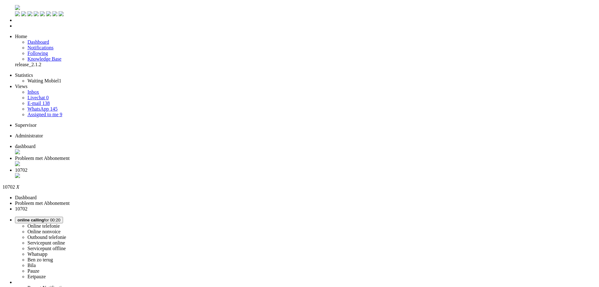
click at [70, 155] on span "Probleem met Abbonement" at bounding box center [42, 157] width 55 height 5
click at [96, 143] on li "dashboard" at bounding box center [303, 149] width 577 height 12
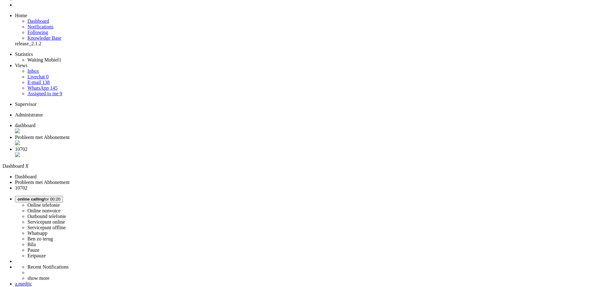
scroll to position [31, 0]
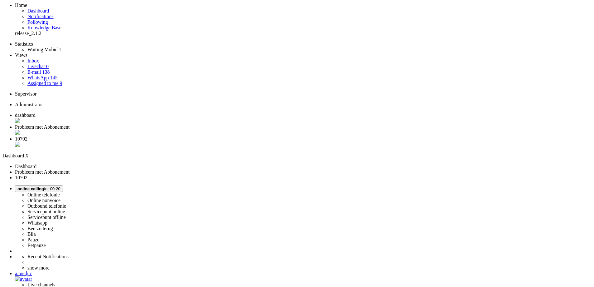
drag, startPoint x: 352, startPoint y: 224, endPoint x: 374, endPoint y: 224, distance: 21.5
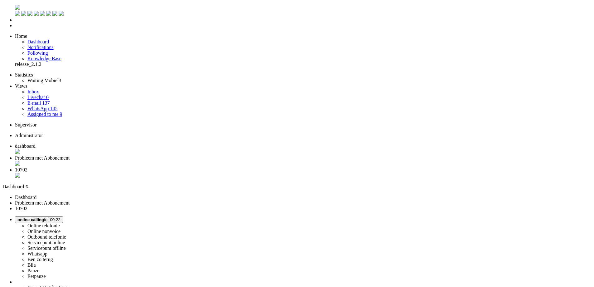
scroll to position [0, 0]
click at [27, 167] on span "10702" at bounding box center [21, 169] width 12 height 5
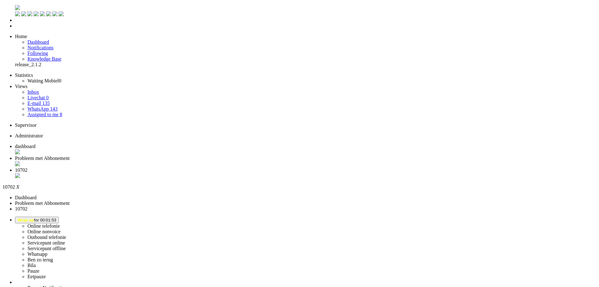
click at [234, 173] on div "Close tab" at bounding box center [305, 176] width 581 height 6
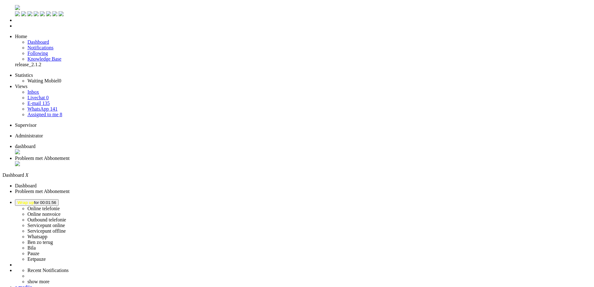
click at [525, 199] on li "Online telefonie Online nonvoice Outbound telefonie Servicepunt online Servicep…" at bounding box center [303, 230] width 577 height 63
click at [59, 199] on button "Wrap up for 00:01:56" at bounding box center [37, 202] width 44 height 7
click at [60, 206] on label "Online telefonie" at bounding box center [43, 208] width 32 height 5
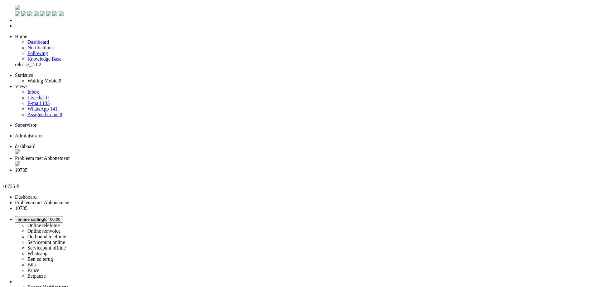
drag, startPoint x: 172, startPoint y: 158, endPoint x: 195, endPoint y: 158, distance: 23.1
copy div "06 348 155 74"
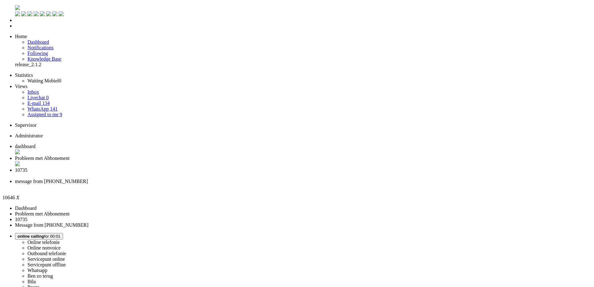
type input "ree"
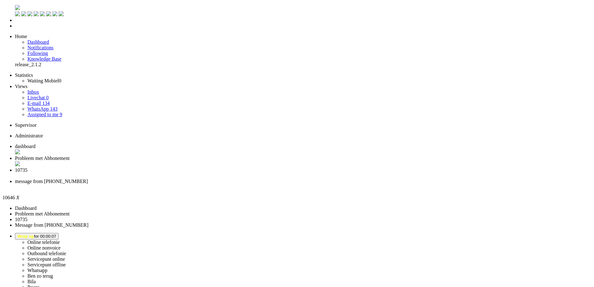
drag, startPoint x: 149, startPoint y: 1078, endPoint x: 141, endPoint y: 1080, distance: 8.2
click at [286, 184] on div "Close tab" at bounding box center [303, 187] width 577 height 6
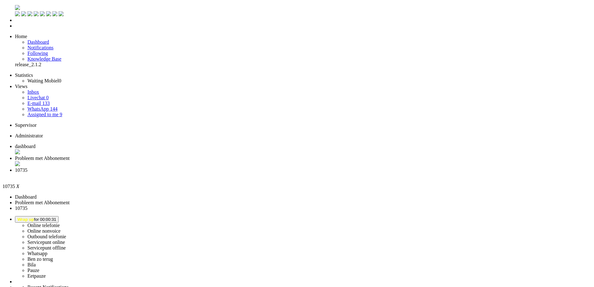
click at [234, 173] on div "Close tab" at bounding box center [303, 176] width 577 height 6
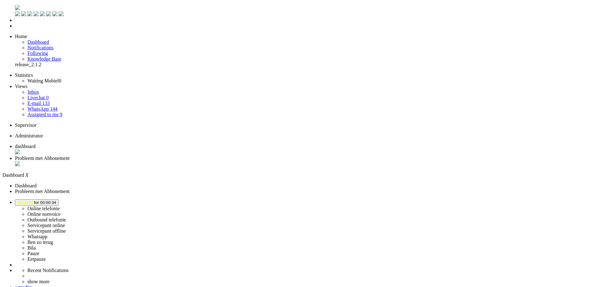
click at [70, 155] on span "Probleem met Abbonement" at bounding box center [42, 157] width 55 height 5
click at [36, 143] on span "dashboard" at bounding box center [25, 145] width 21 height 5
click at [56, 200] on span "Wrap up for 00:02:54" at bounding box center [36, 202] width 39 height 5
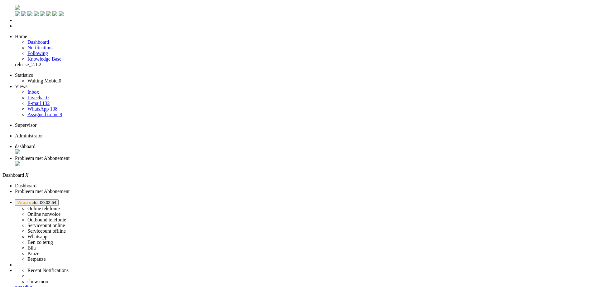
click at [60, 206] on label "Online telefonie" at bounding box center [43, 208] width 32 height 5
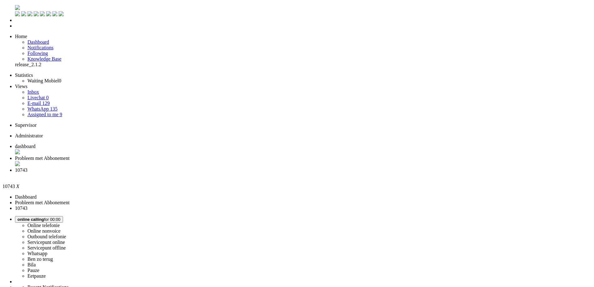
drag, startPoint x: 118, startPoint y: 253, endPoint x: 0, endPoint y: 263, distance: 118.6
drag, startPoint x: 0, startPoint y: 263, endPoint x: 135, endPoint y: 105, distance: 207.5
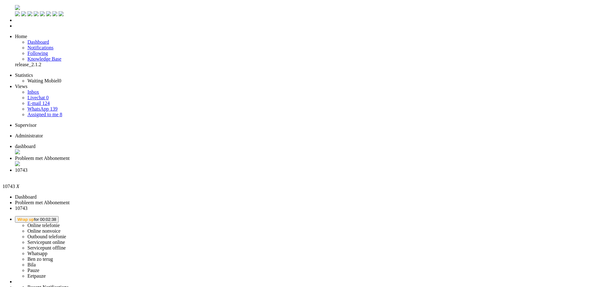
click at [235, 173] on div "Close tab" at bounding box center [303, 176] width 577 height 6
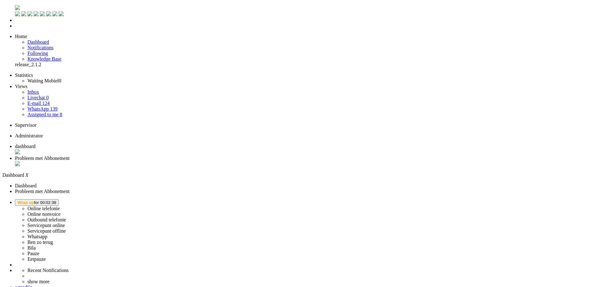
click at [56, 200] on span "Wrap up for 00:02:38" at bounding box center [36, 202] width 39 height 5
click at [60, 206] on label "Online telefonie" at bounding box center [43, 208] width 32 height 5
click at [70, 155] on span "Probleem met Abbonement" at bounding box center [42, 157] width 55 height 5
click at [109, 143] on li "dashboard" at bounding box center [303, 149] width 577 height 12
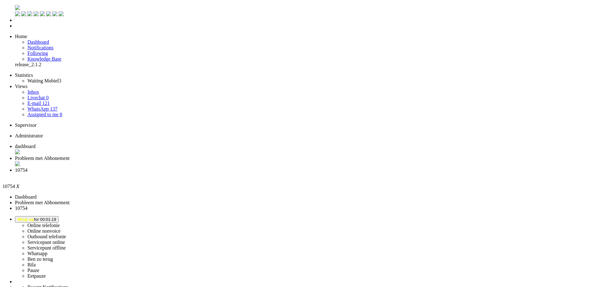
click at [234, 173] on div "Close tab" at bounding box center [303, 176] width 577 height 6
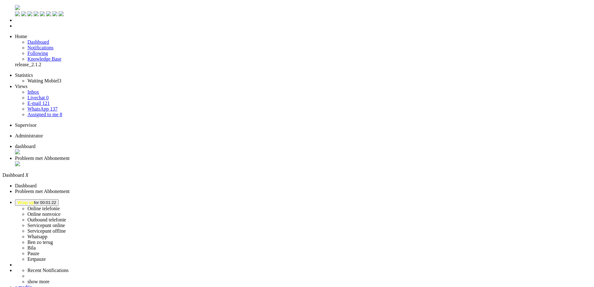
click at [59, 199] on button "Wrap up for 00:01:22" at bounding box center [37, 202] width 44 height 7
click at [571, 284] on div "a.medjic" at bounding box center [303, 287] width 577 height 6
